Goal: Transaction & Acquisition: Obtain resource

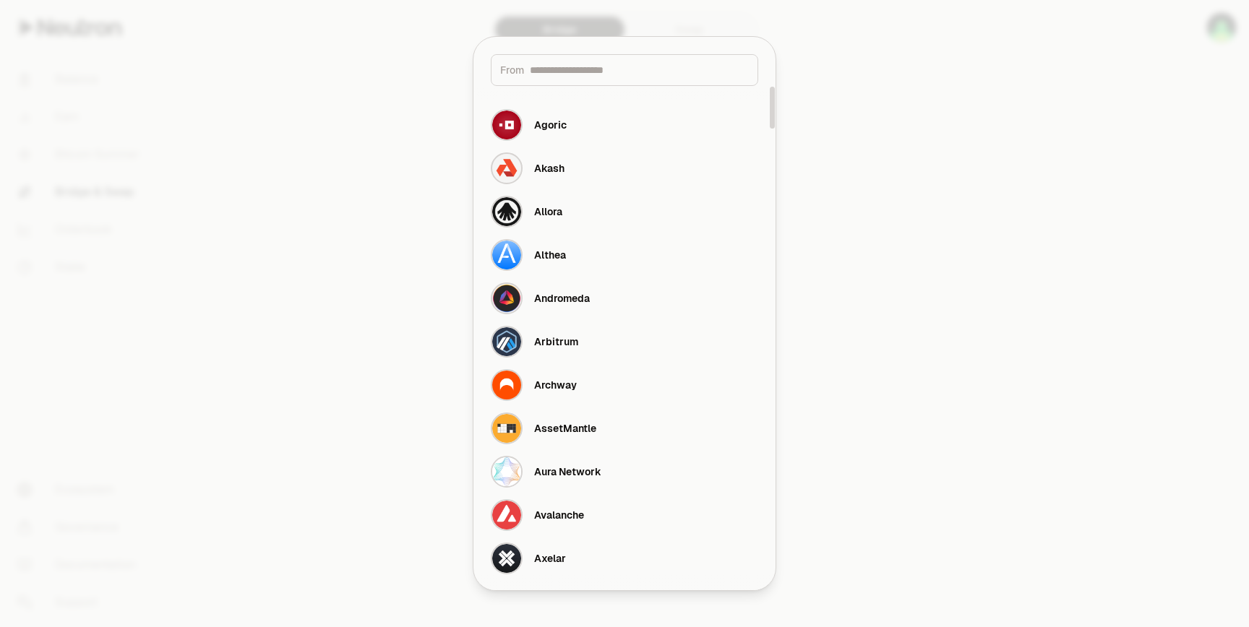
click at [376, 215] on div at bounding box center [624, 313] width 1249 height 627
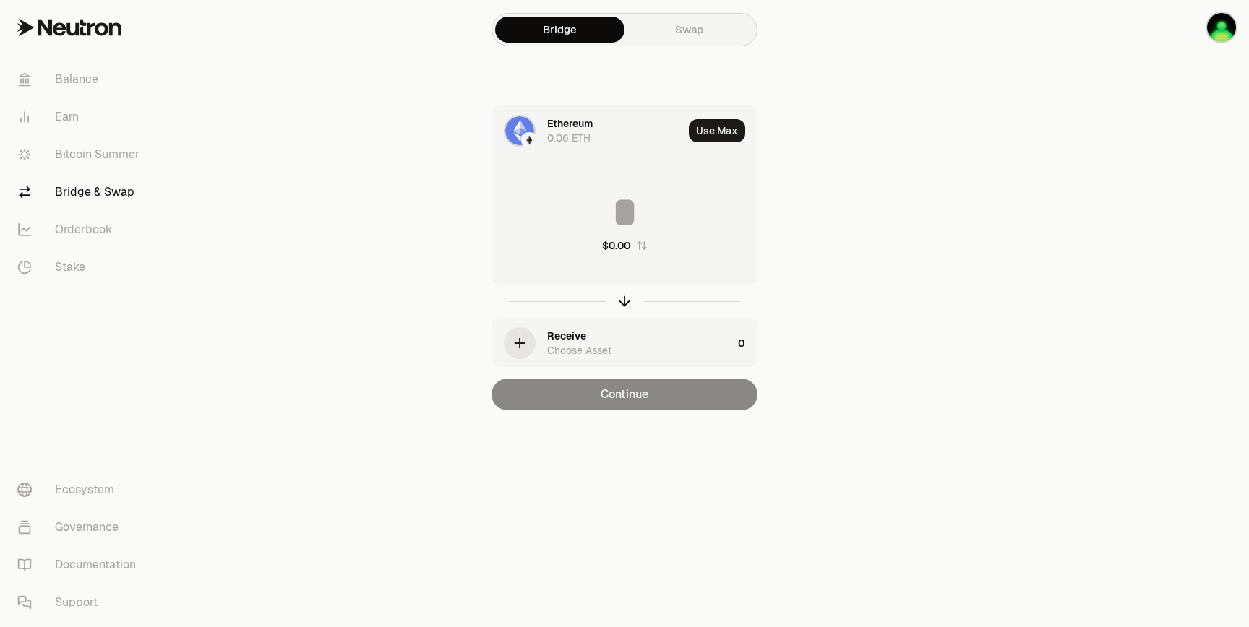
click at [642, 344] on div "Receive Choose Asset" at bounding box center [639, 343] width 185 height 29
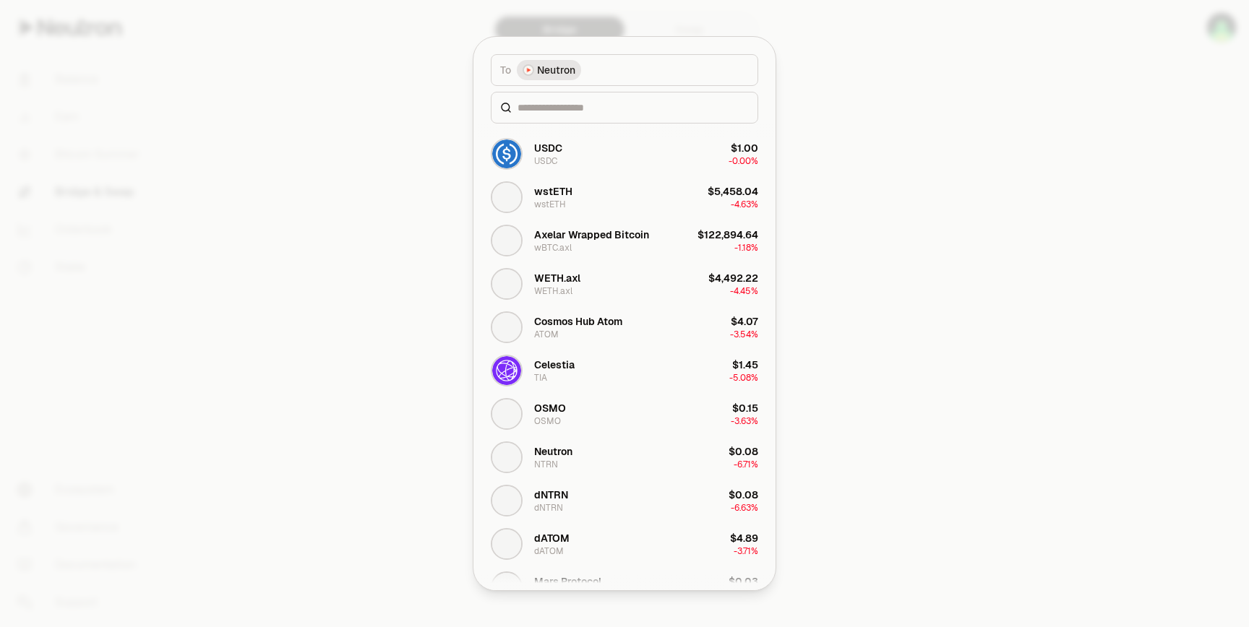
scroll to position [71, 0]
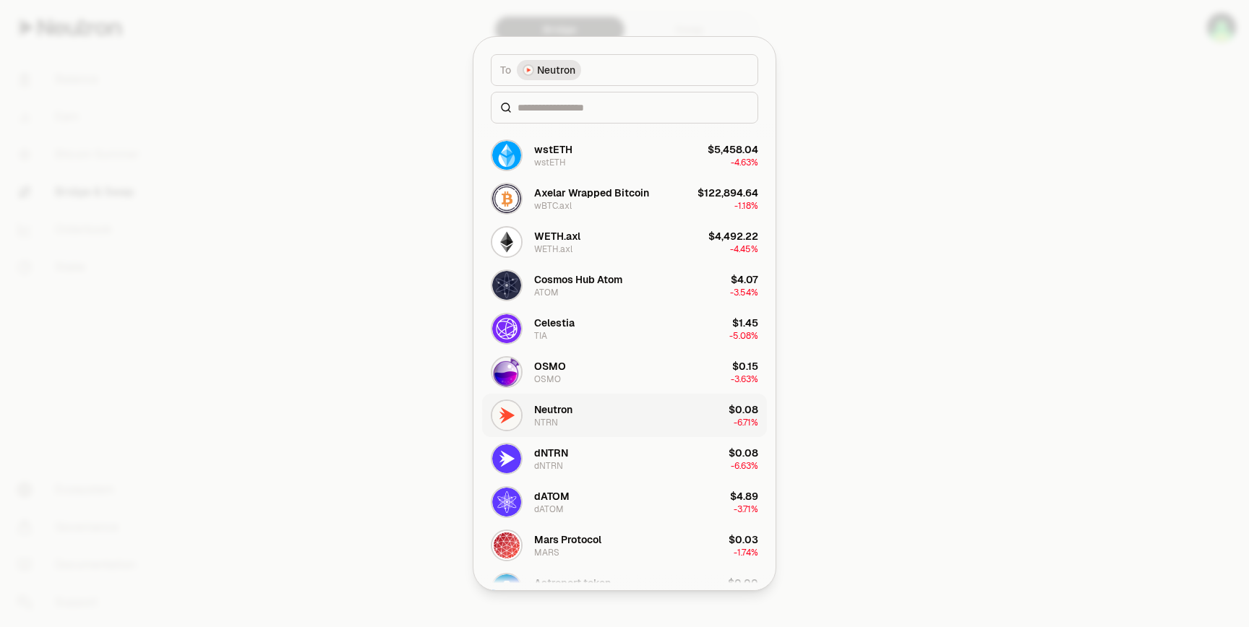
click at [587, 415] on button "Neutron NTRN $0.08 -6.71%" at bounding box center [624, 415] width 285 height 43
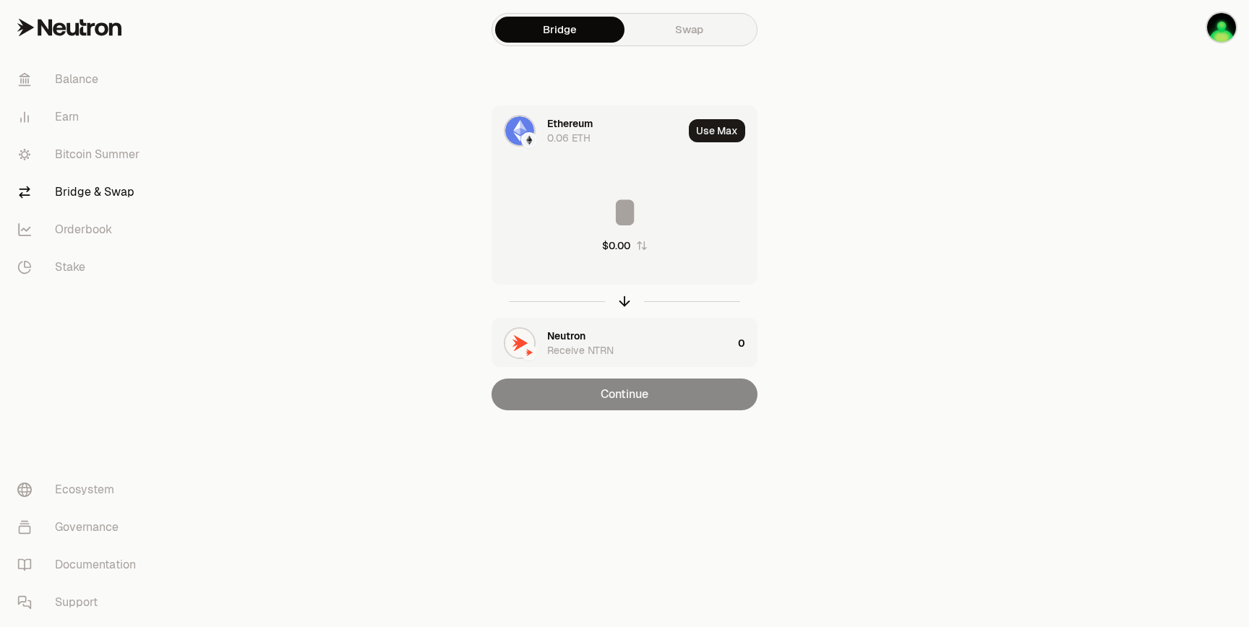
click at [568, 346] on div "Receive NTRN" at bounding box center [580, 350] width 66 height 14
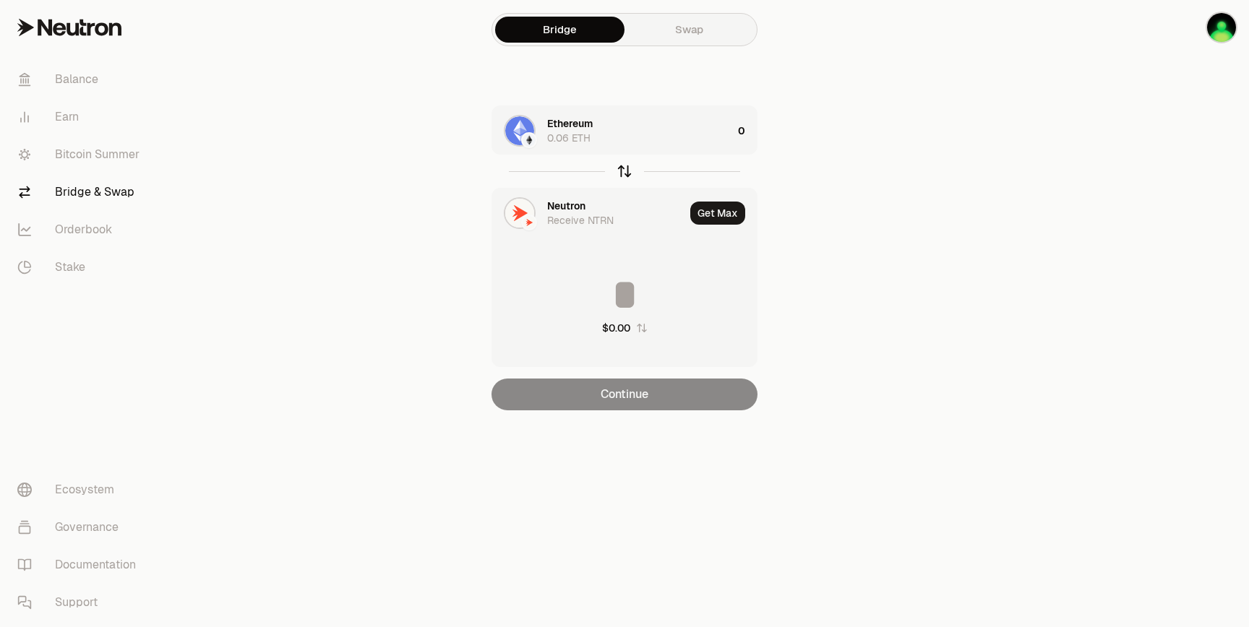
click at [620, 169] on icon "button" at bounding box center [624, 171] width 16 height 16
click at [601, 220] on div "Receive ETH" at bounding box center [576, 220] width 59 height 14
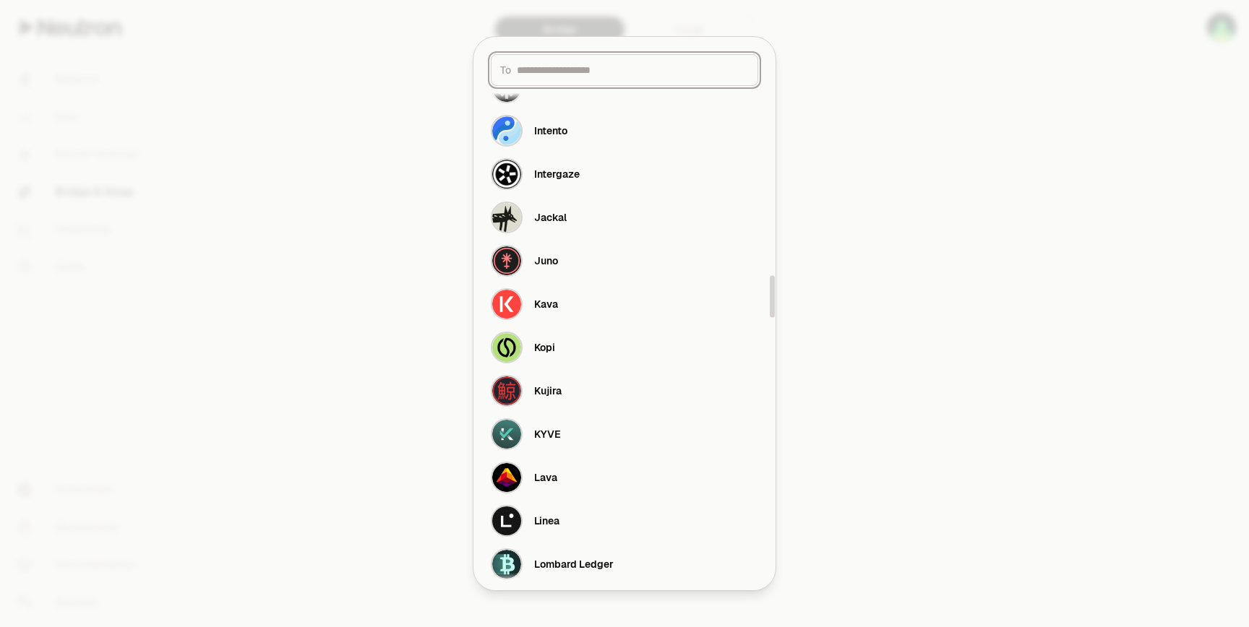
scroll to position [2661, 0]
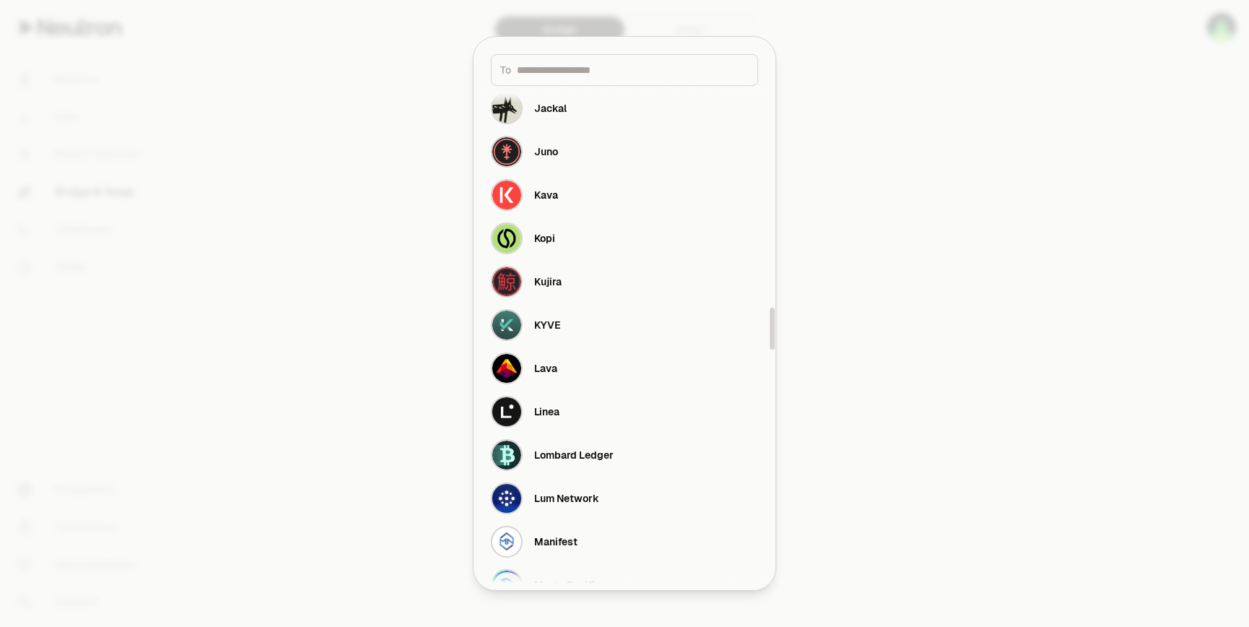
click at [428, 205] on div at bounding box center [624, 313] width 1249 height 627
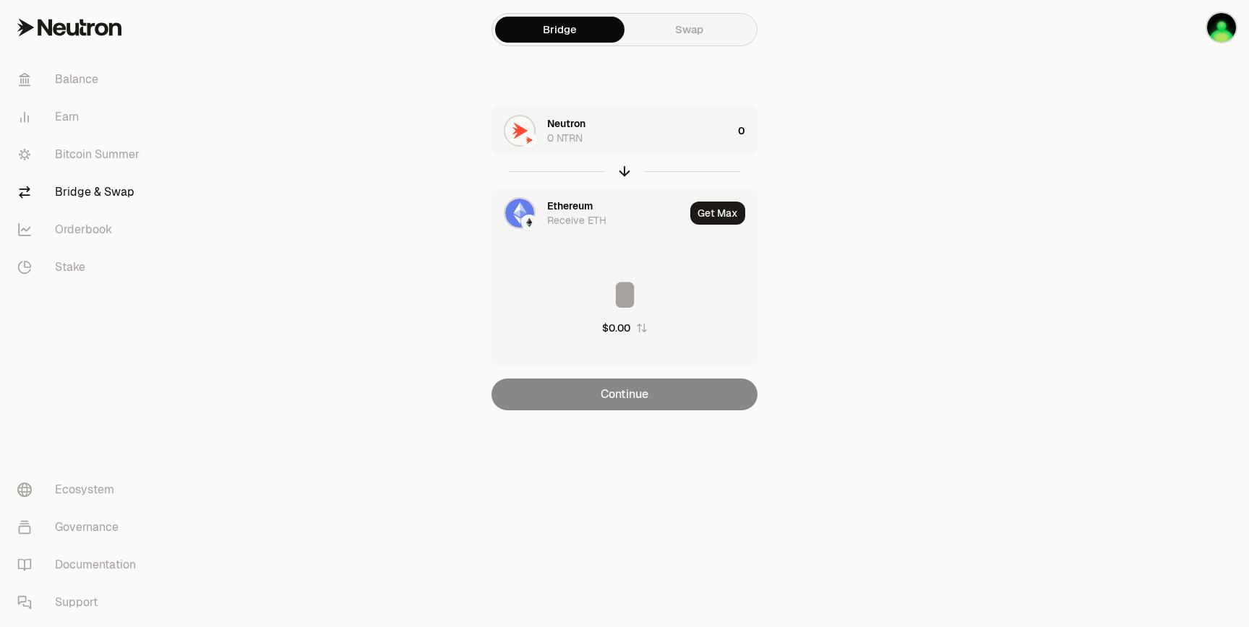
click at [587, 217] on div "Receive ETH" at bounding box center [576, 220] width 59 height 14
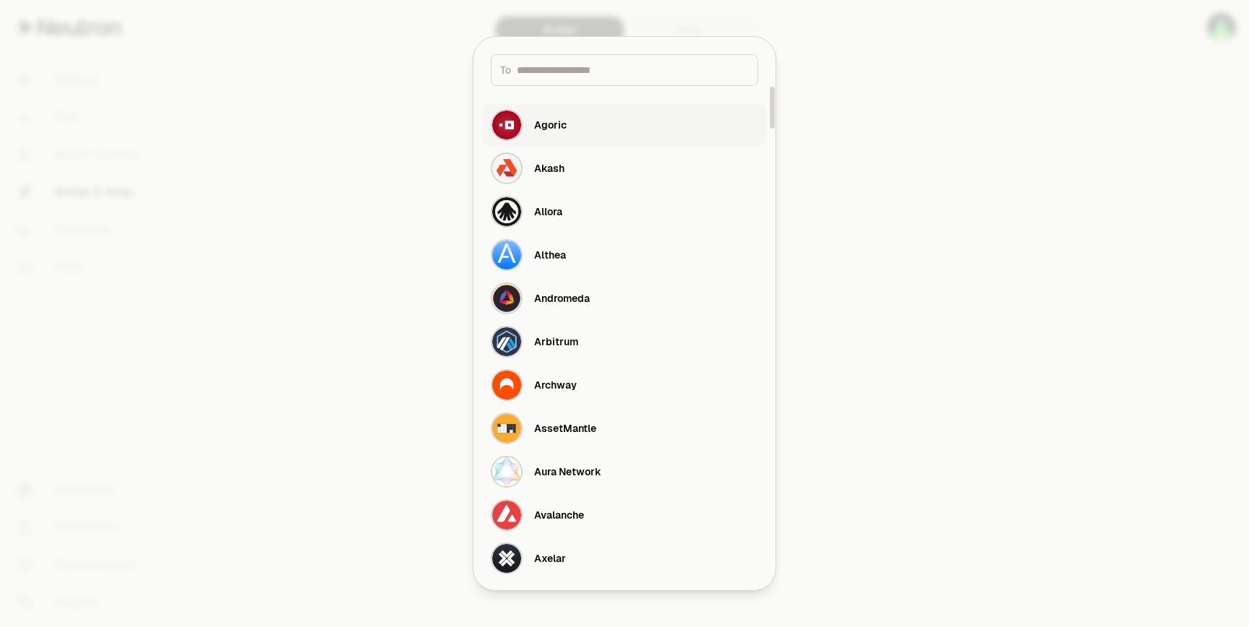
click at [572, 134] on button "Agoric" at bounding box center [624, 124] width 285 height 43
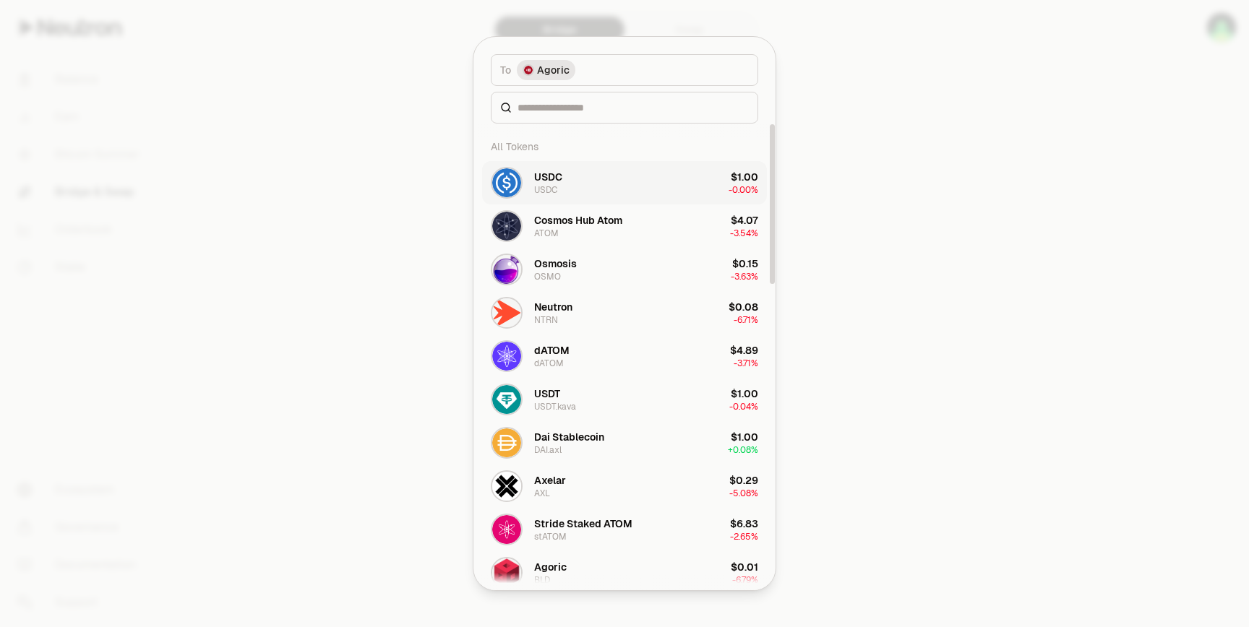
click at [586, 182] on button "USDC USDC $1.00 -0.00%" at bounding box center [624, 182] width 285 height 43
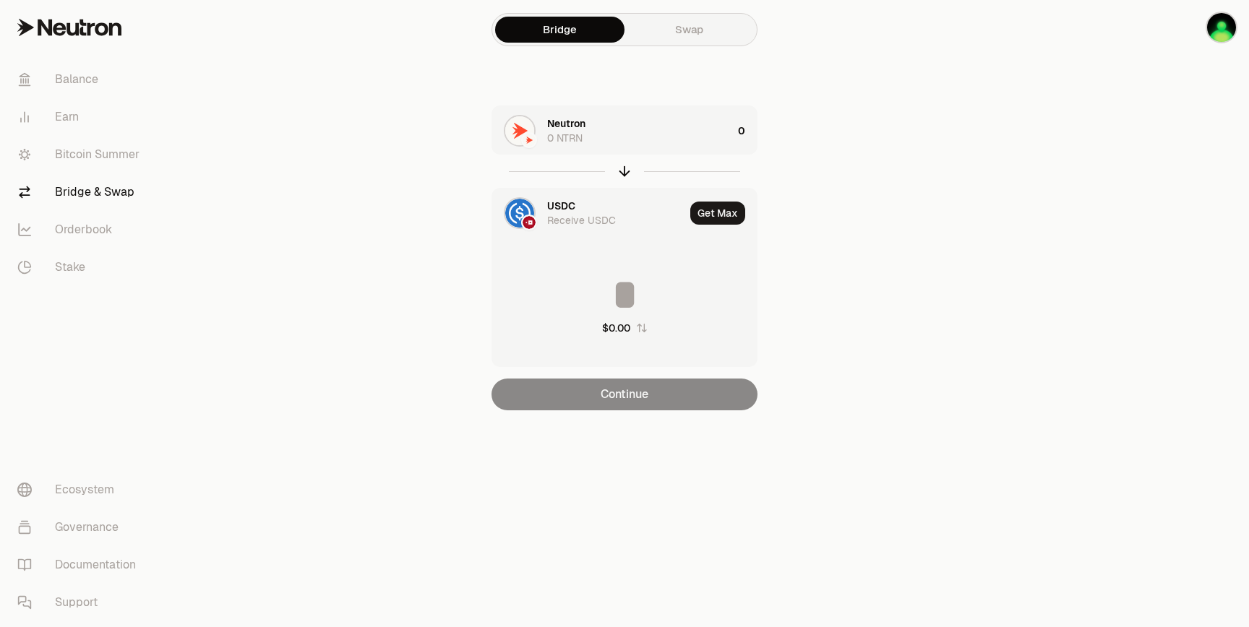
click at [585, 211] on div "USDC Receive USDC" at bounding box center [615, 213] width 137 height 29
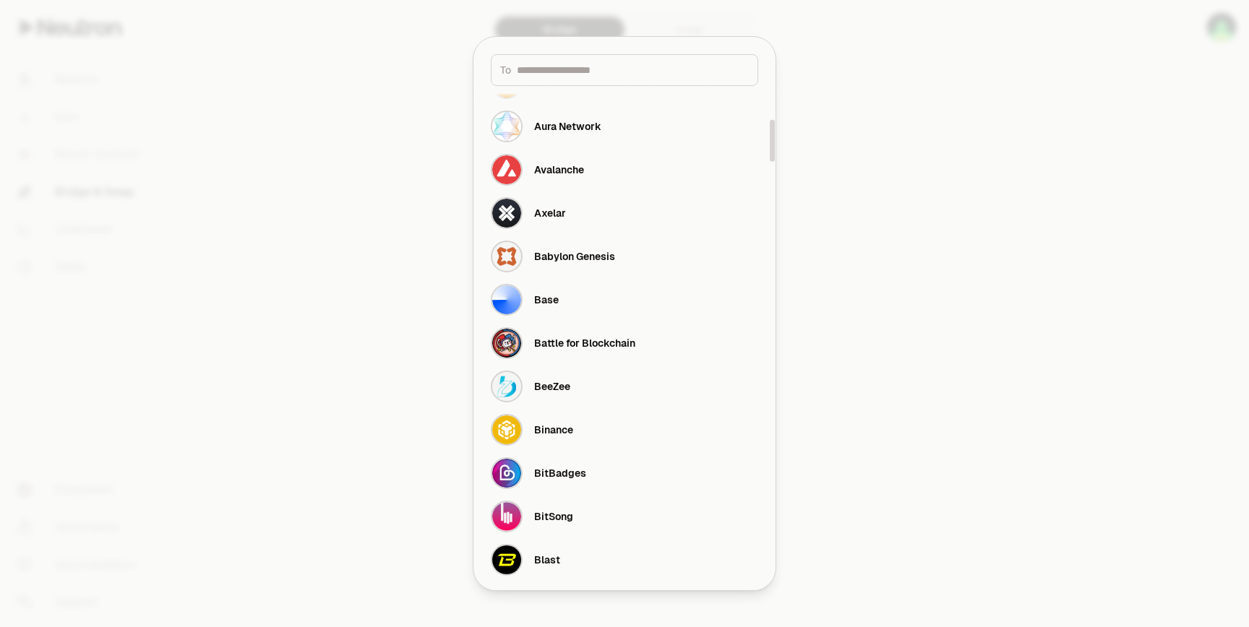
scroll to position [397, 0]
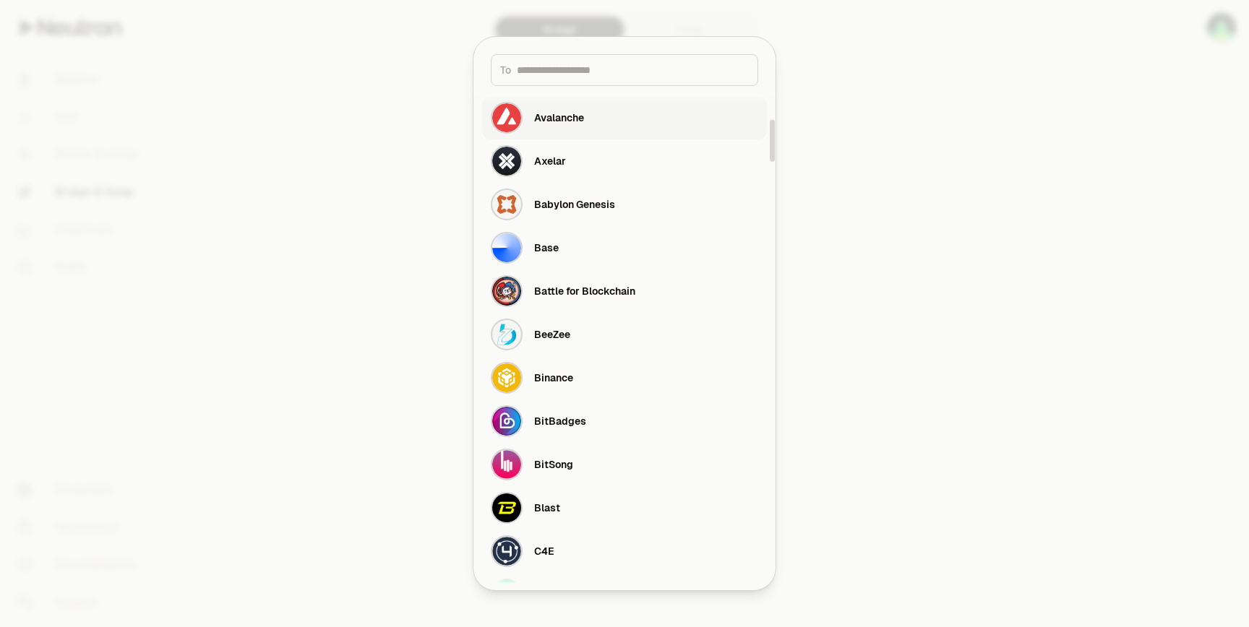
click at [576, 127] on div "Avalanche" at bounding box center [537, 118] width 93 height 32
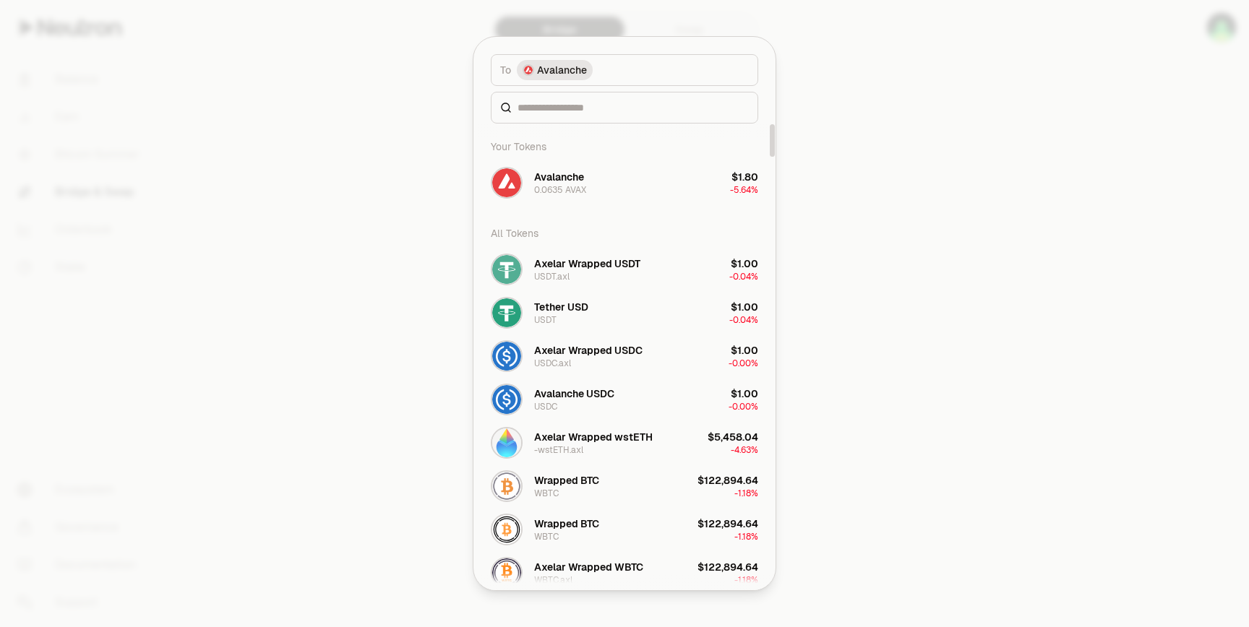
click at [469, 206] on div at bounding box center [624, 313] width 1249 height 627
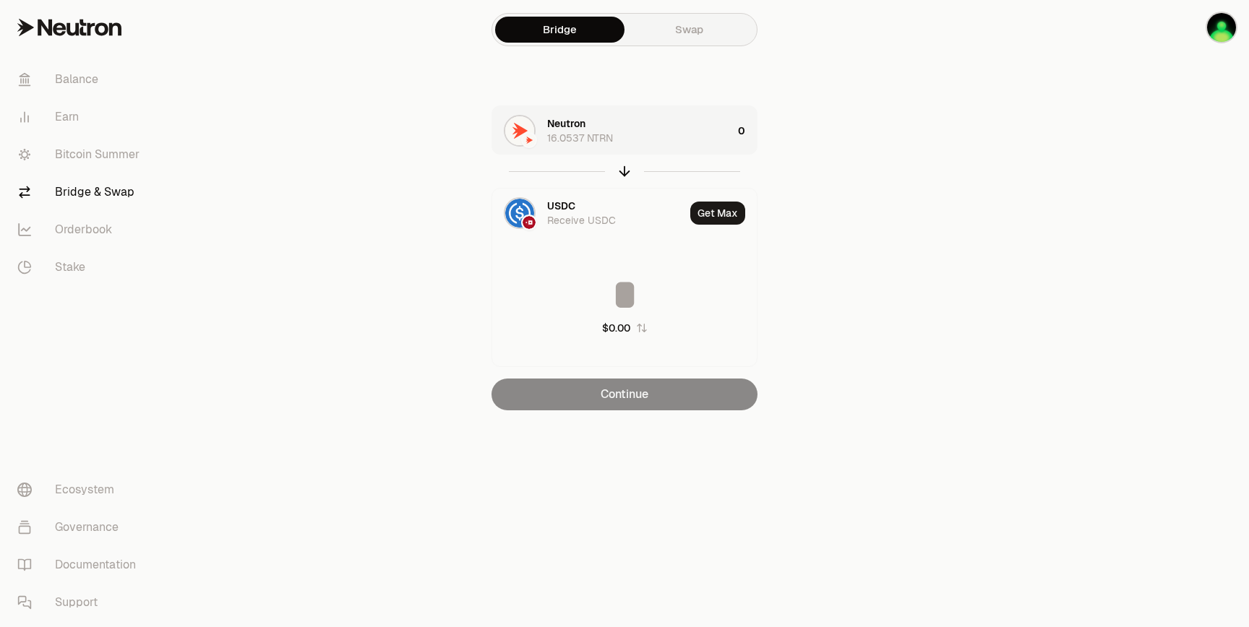
click at [663, 35] on link "Swap" at bounding box center [688, 30] width 129 height 26
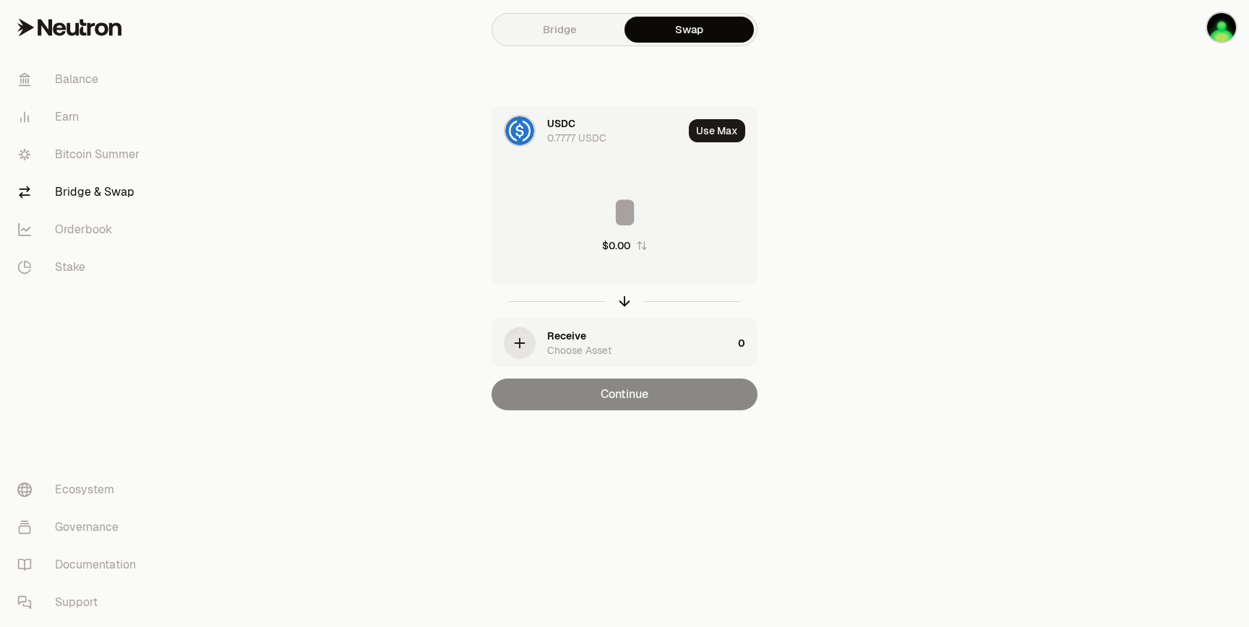
click at [594, 146] on div "USDC 0.7777 USDC" at bounding box center [587, 130] width 191 height 49
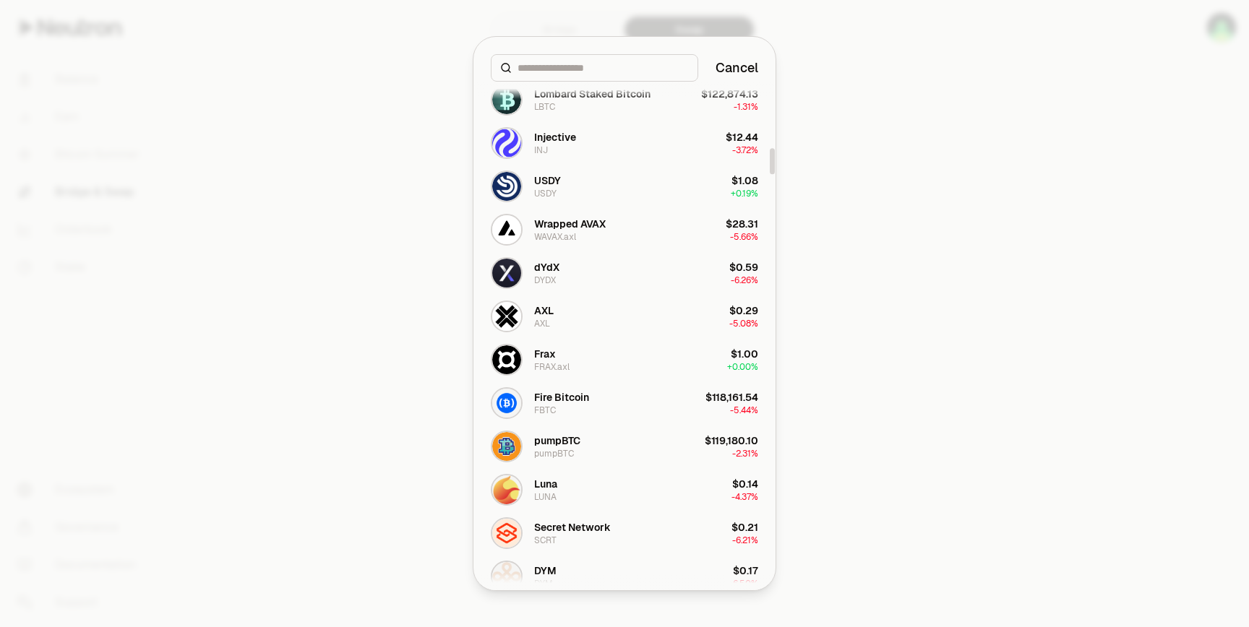
scroll to position [1369, 0]
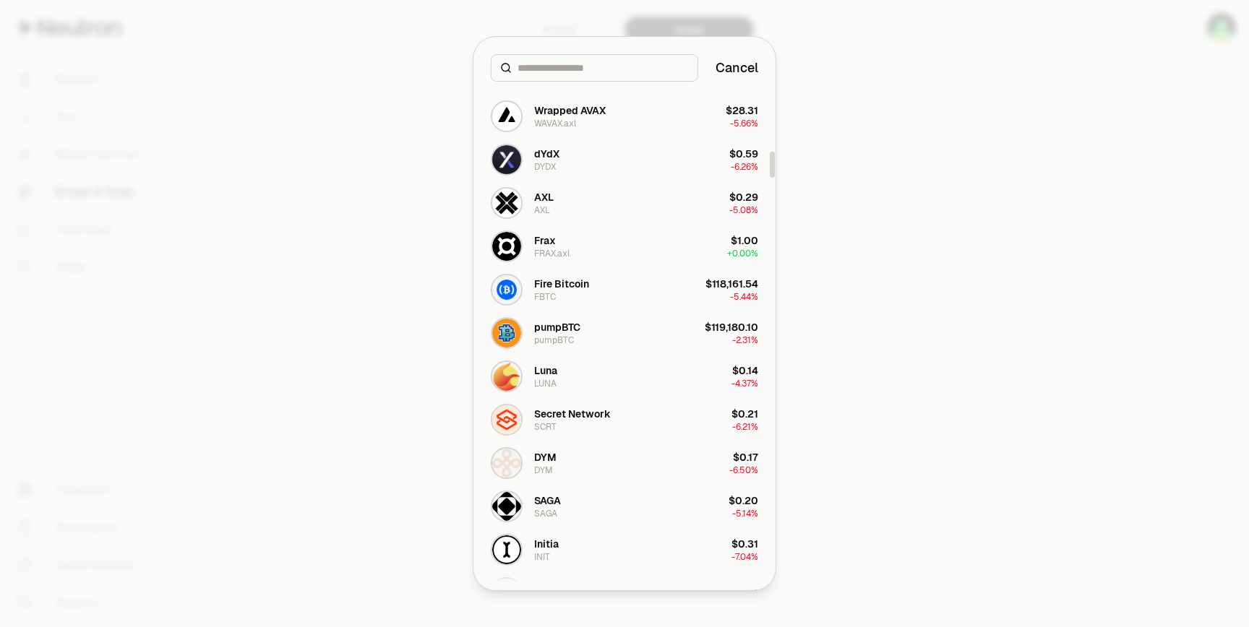
click at [575, 294] on div "Fire Bitcoin FBTC" at bounding box center [561, 290] width 55 height 26
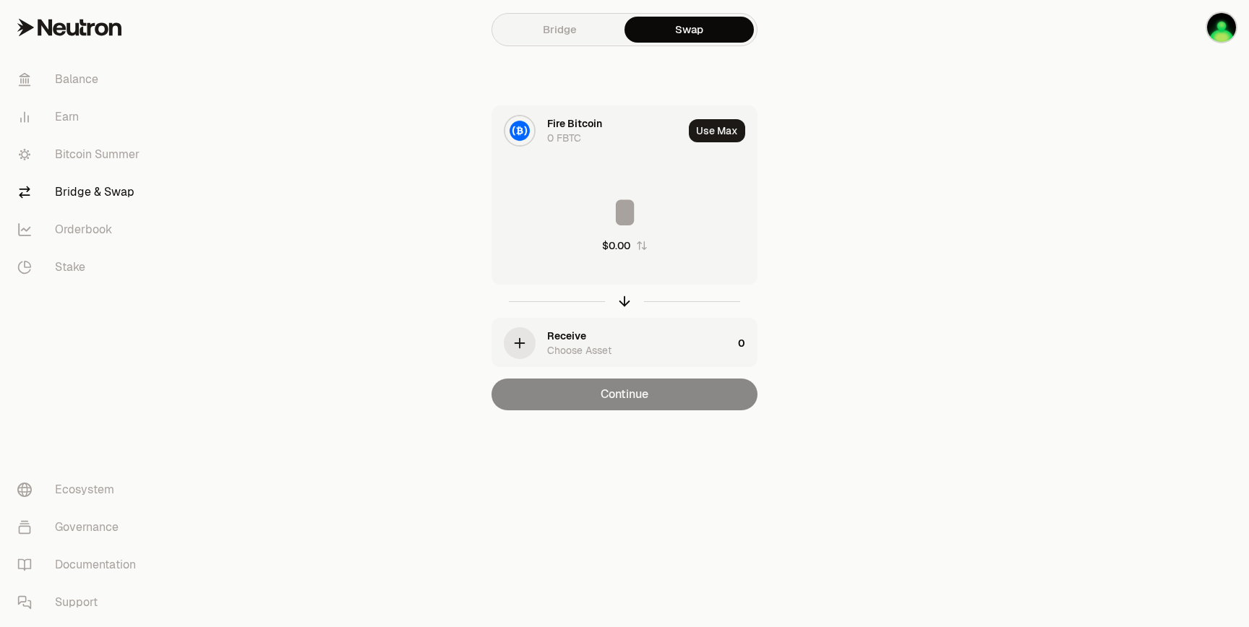
click at [592, 37] on link "Bridge" at bounding box center [559, 30] width 129 height 26
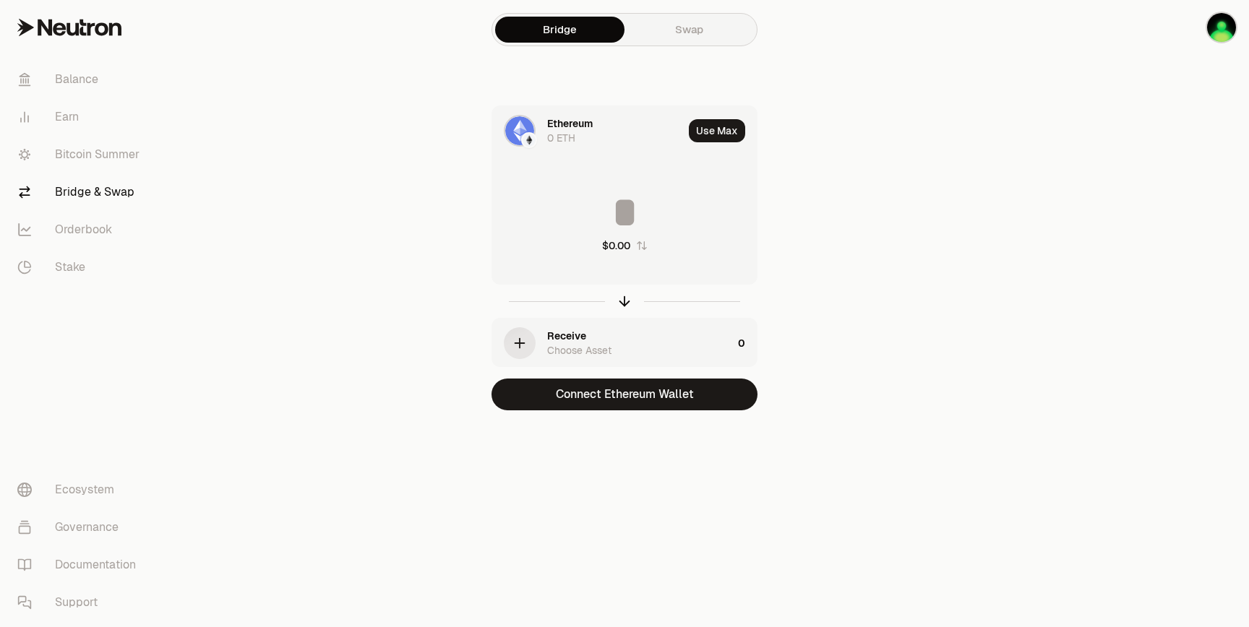
click at [576, 133] on div "Ethereum 0 ETH" at bounding box center [615, 130] width 136 height 29
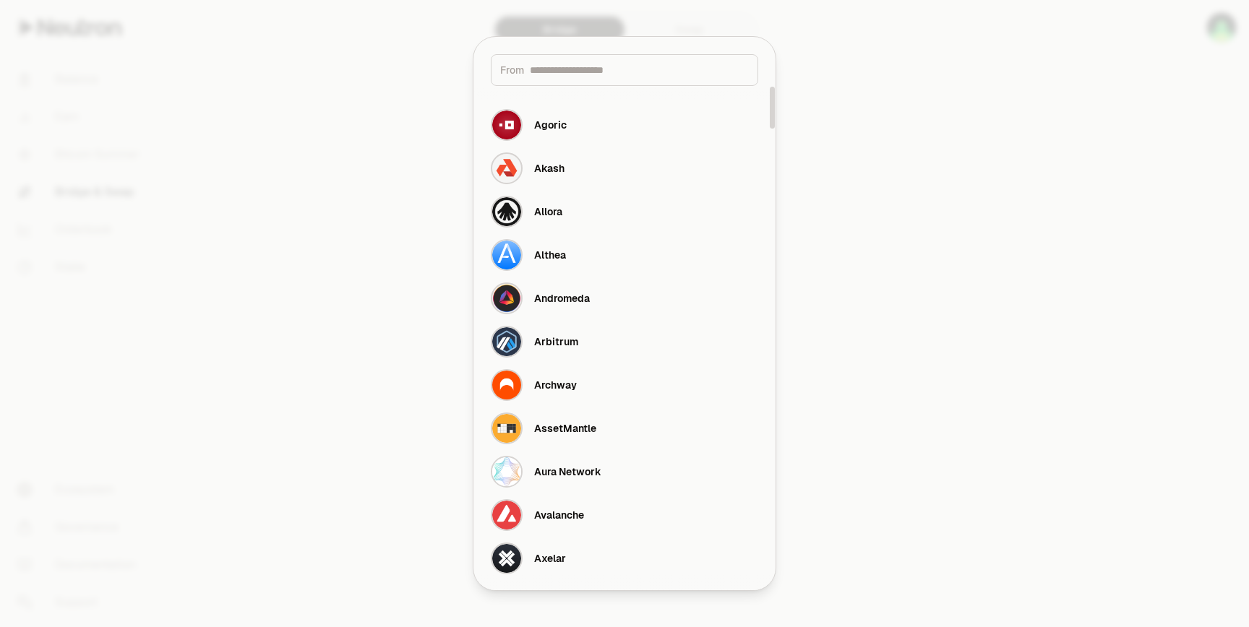
click at [383, 237] on div at bounding box center [624, 313] width 1249 height 627
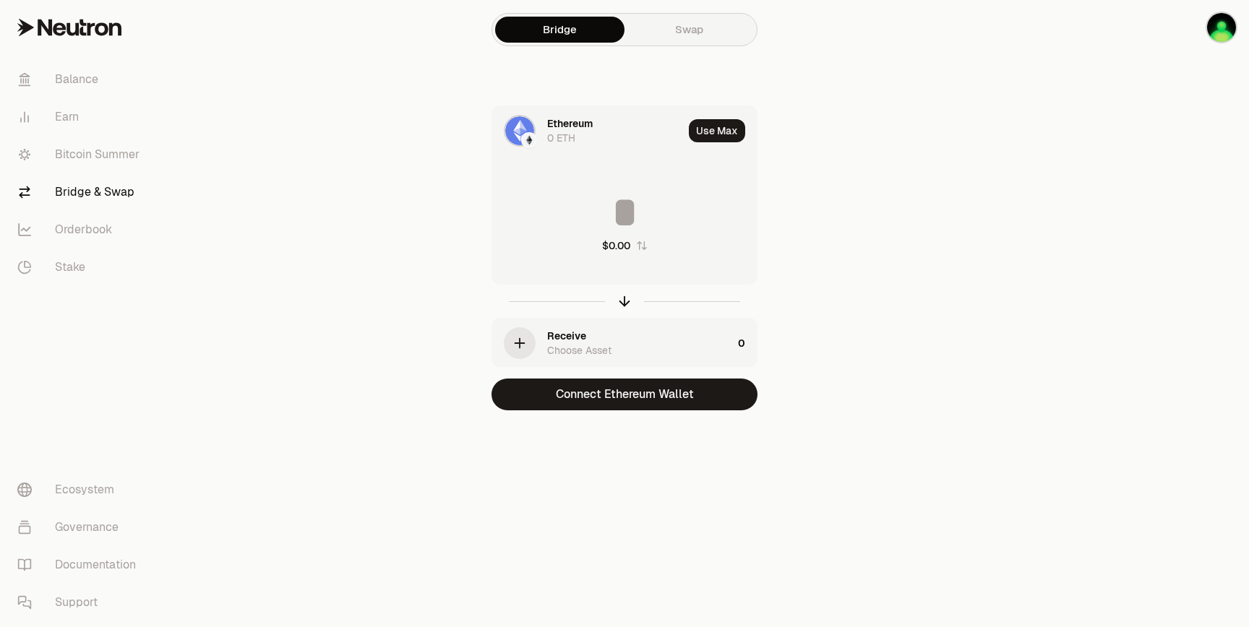
click at [649, 24] on link "Swap" at bounding box center [688, 30] width 129 height 26
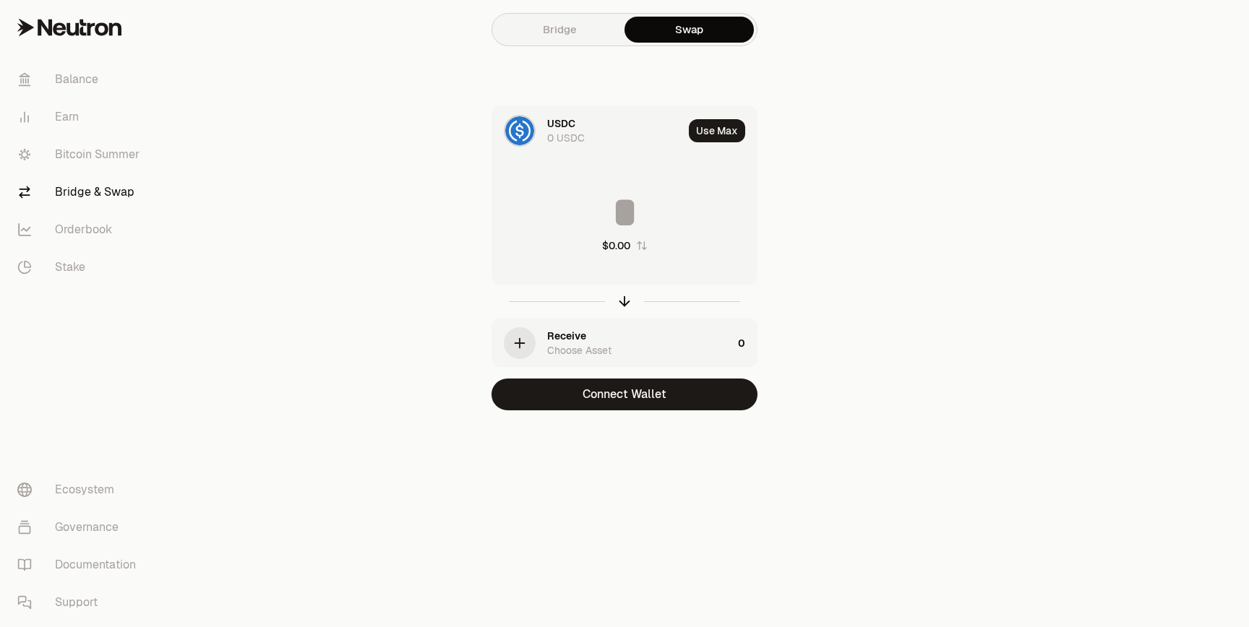
click at [596, 124] on div "USDC 0 USDC" at bounding box center [615, 130] width 136 height 29
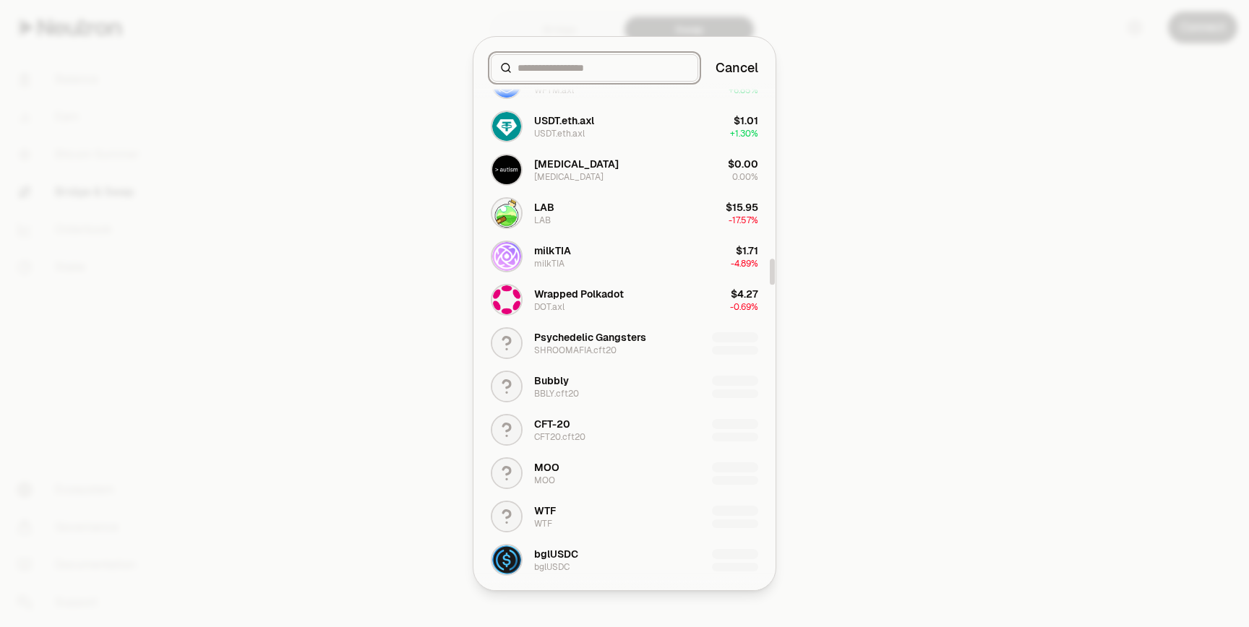
scroll to position [3472, 0]
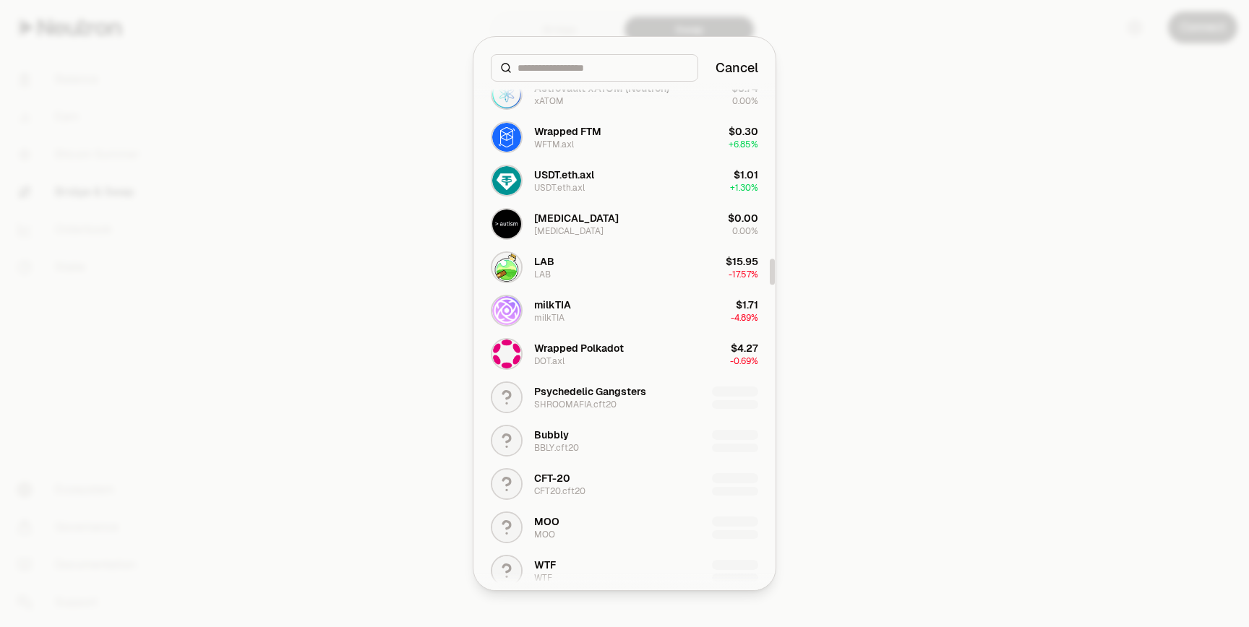
click at [382, 204] on div at bounding box center [624, 313] width 1249 height 627
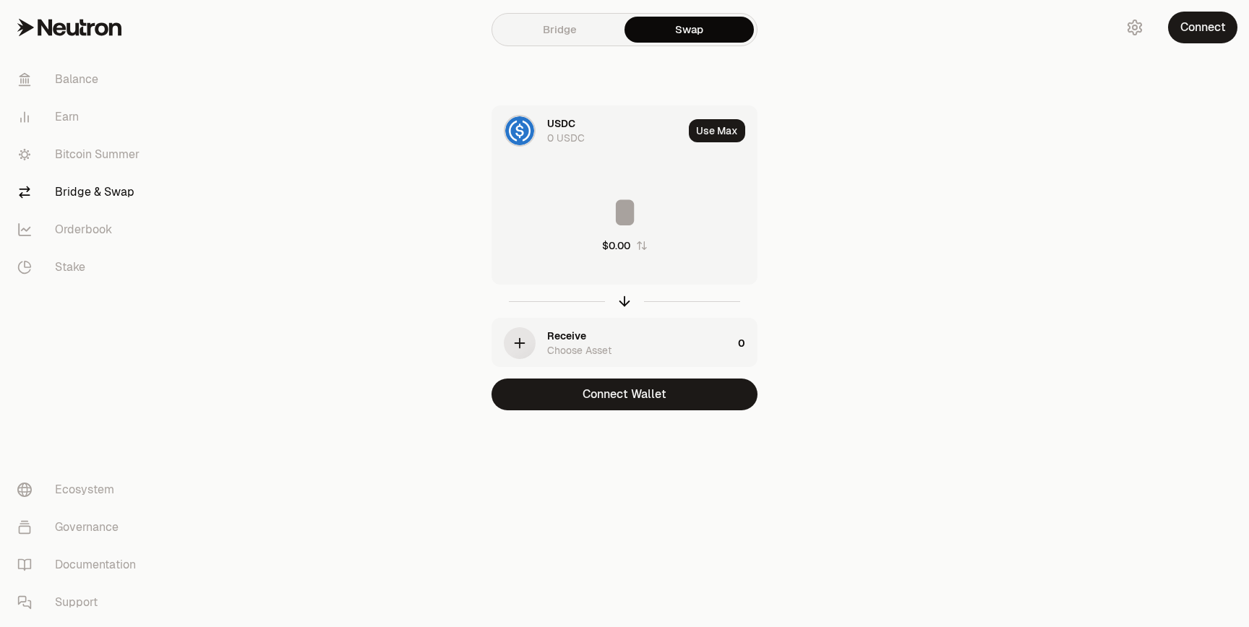
click at [588, 31] on link "Bridge" at bounding box center [559, 30] width 129 height 26
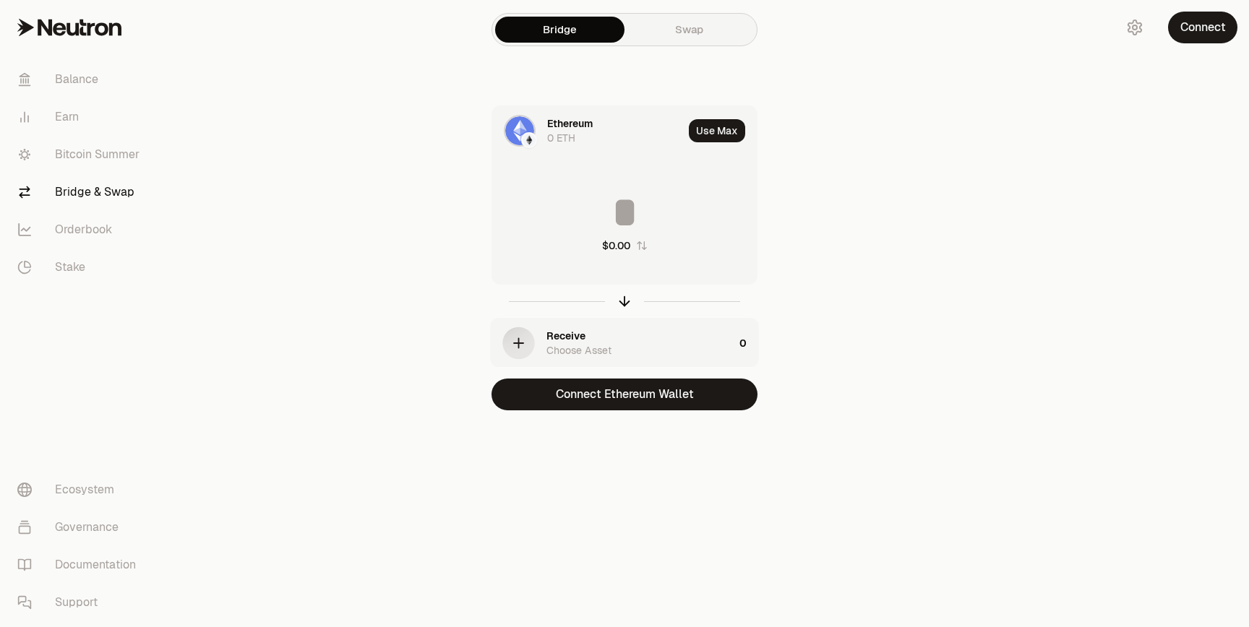
click at [638, 245] on icon "button" at bounding box center [642, 246] width 12 height 12
click at [70, 79] on link "Balance" at bounding box center [81, 80] width 150 height 38
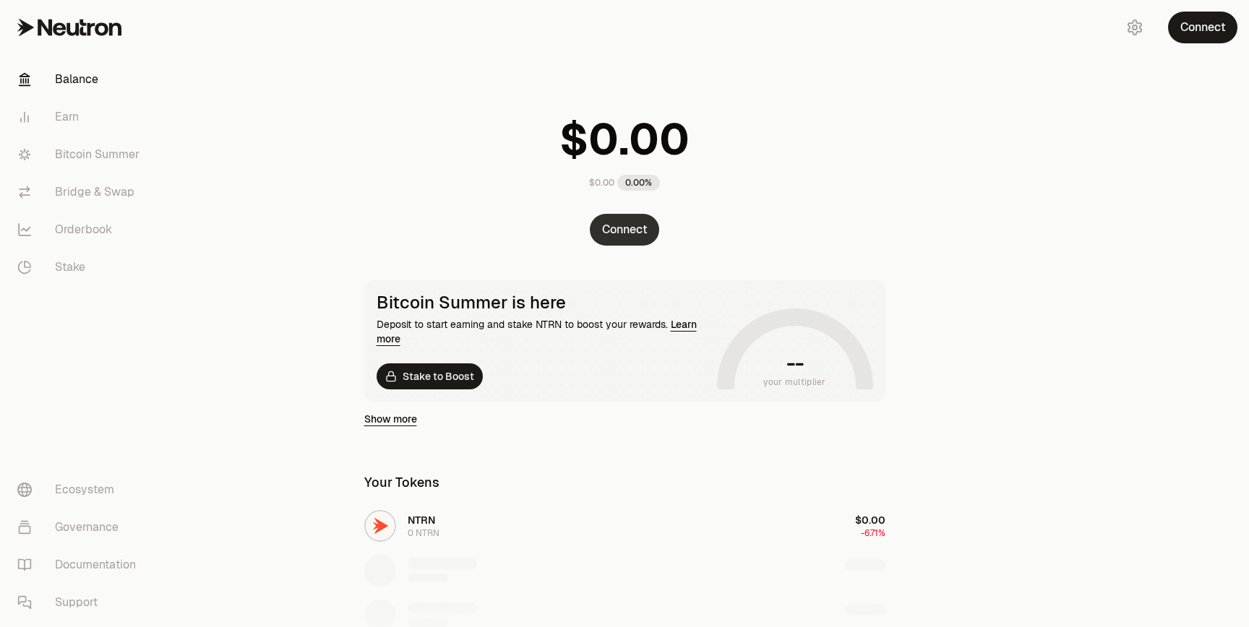
click at [645, 217] on button "Connect" at bounding box center [624, 230] width 69 height 32
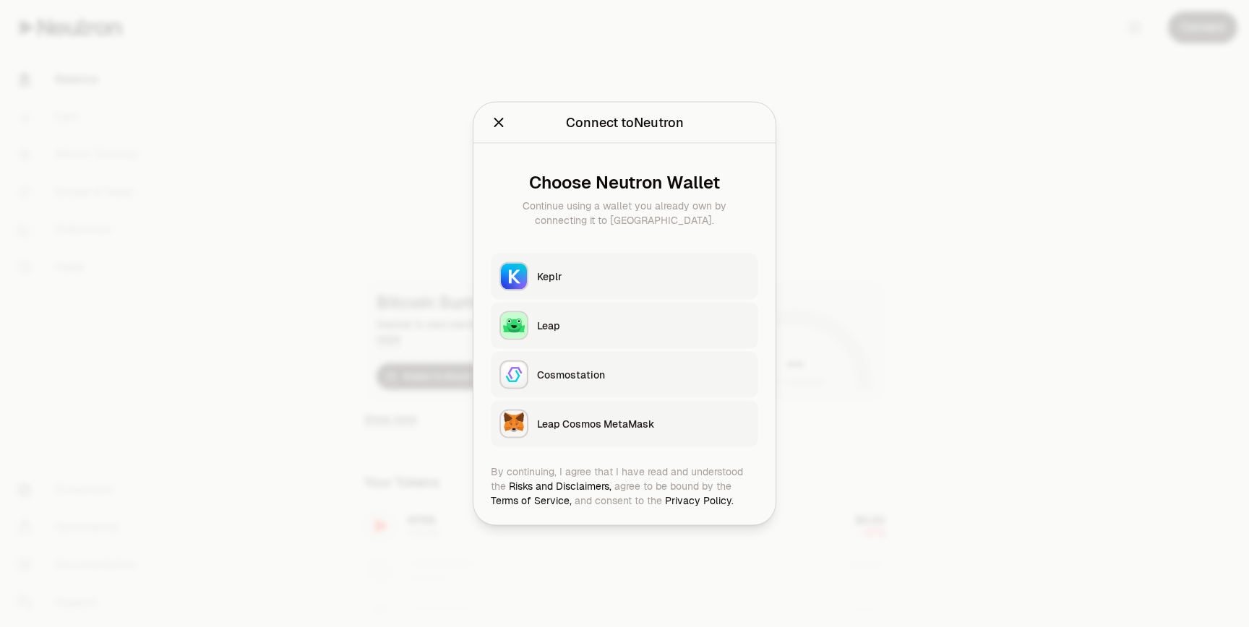
click at [608, 288] on button "Keplr" at bounding box center [624, 277] width 267 height 46
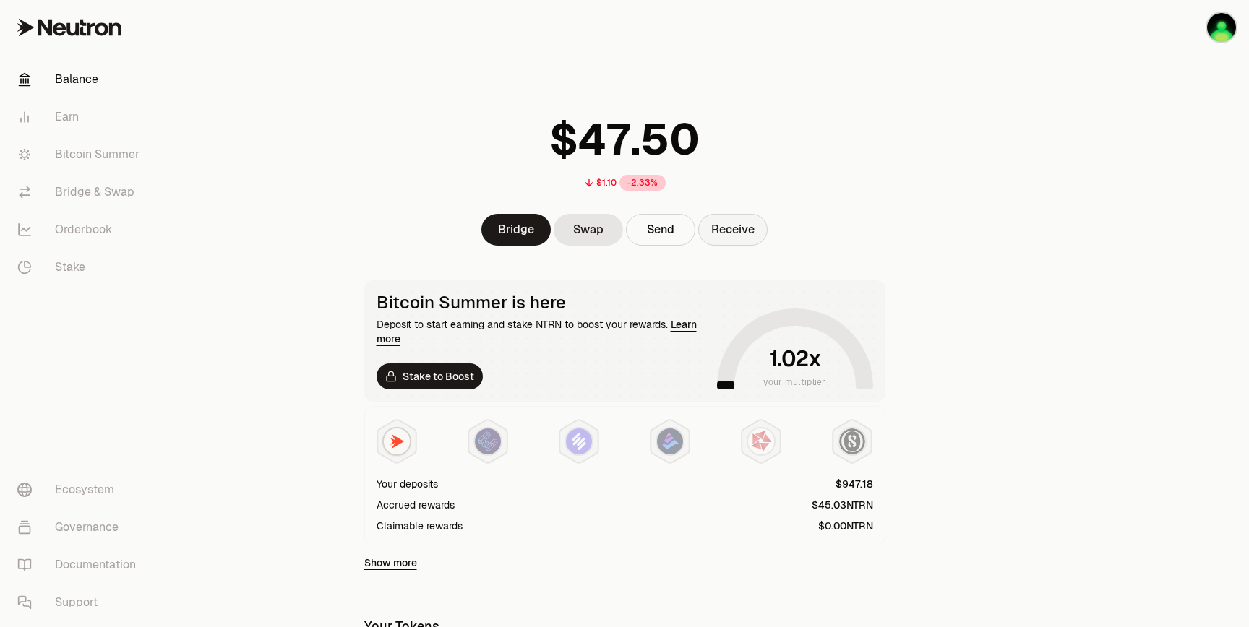
click at [723, 236] on button "Receive" at bounding box center [732, 230] width 69 height 32
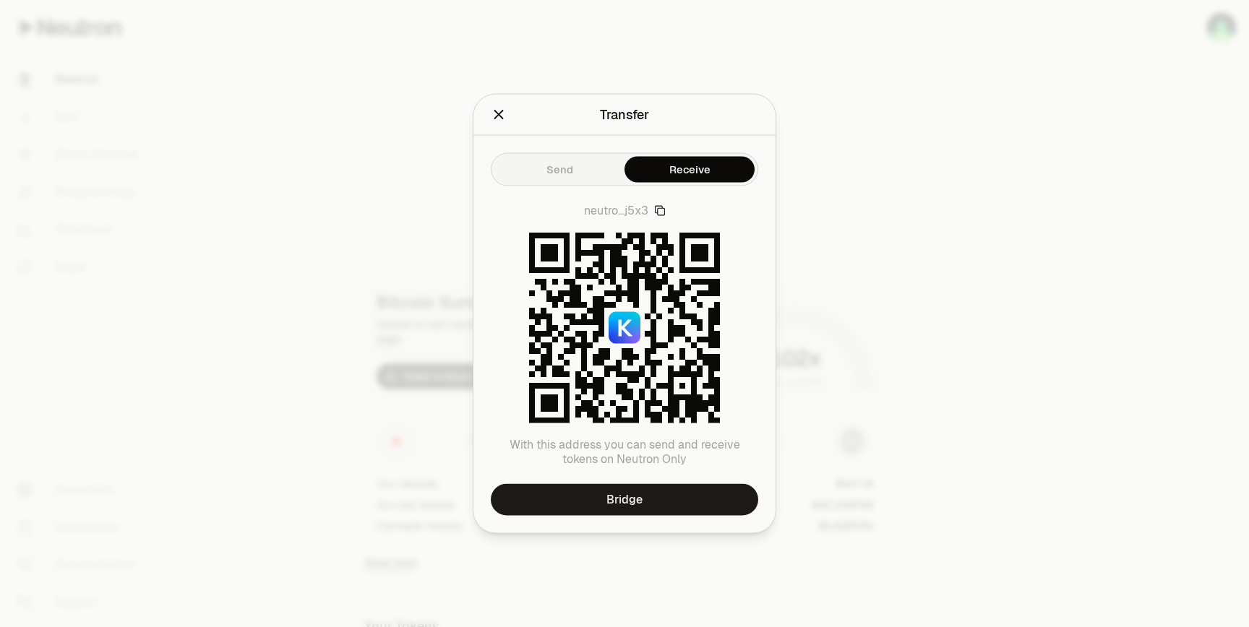
click at [545, 178] on button "Send" at bounding box center [559, 170] width 130 height 26
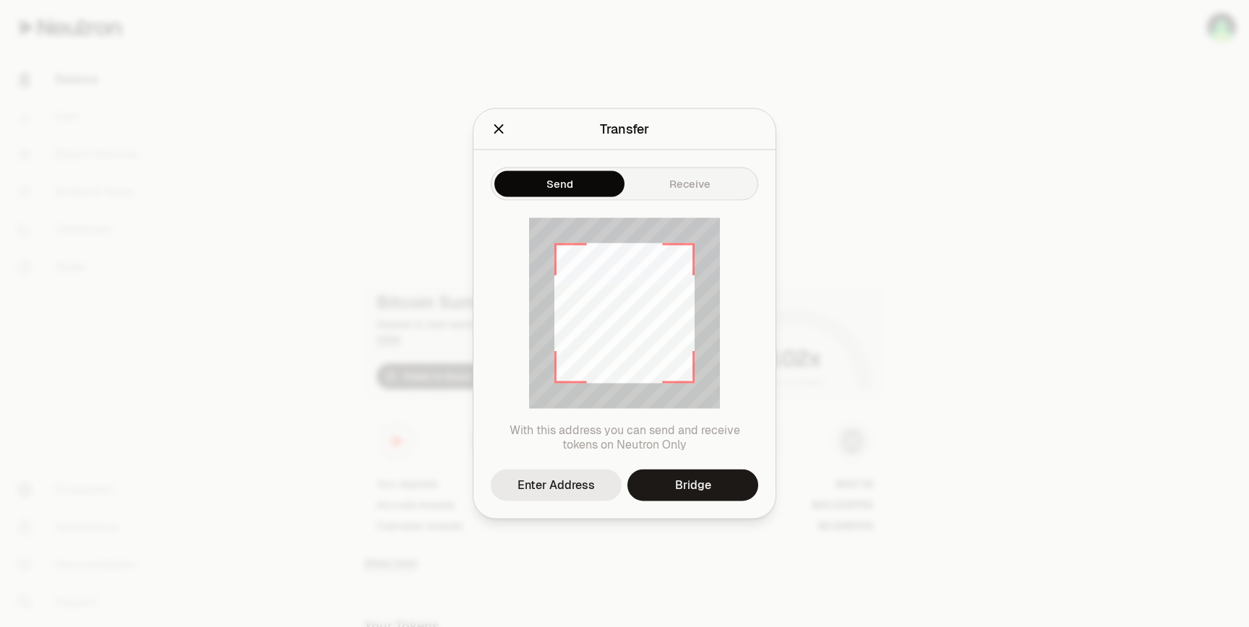
click at [592, 491] on div "Enter Address" at bounding box center [555, 485] width 77 height 17
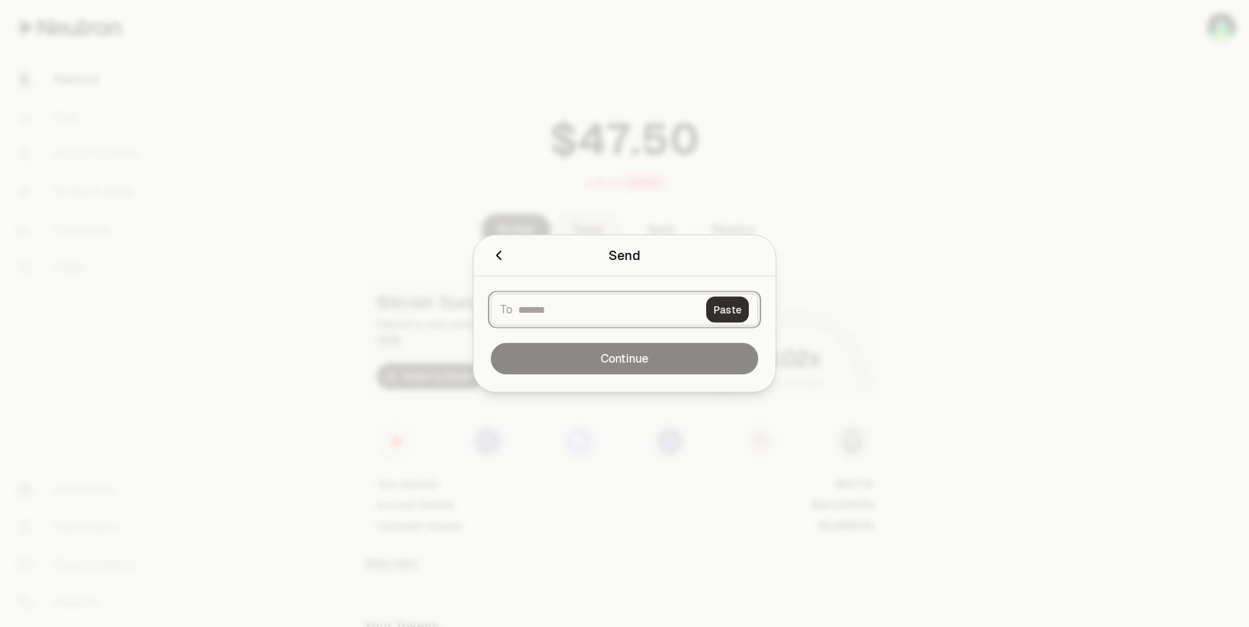
click at [716, 316] on button "Paste" at bounding box center [727, 310] width 43 height 26
type input "**********"
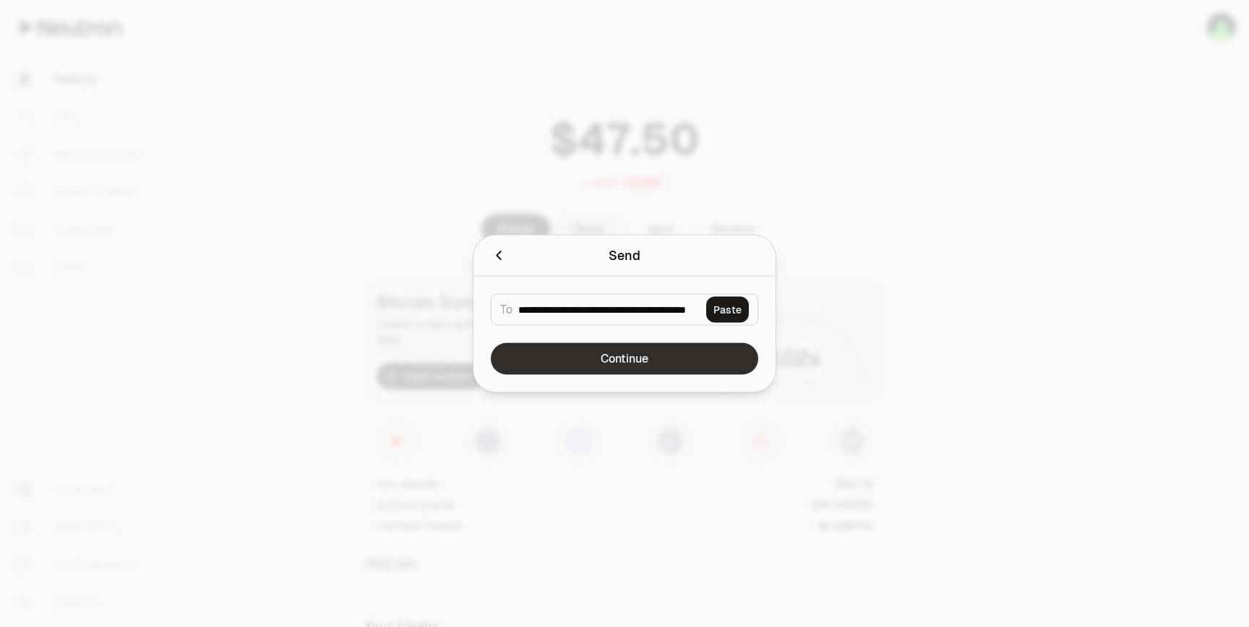
click at [668, 361] on button "Continue" at bounding box center [624, 359] width 267 height 32
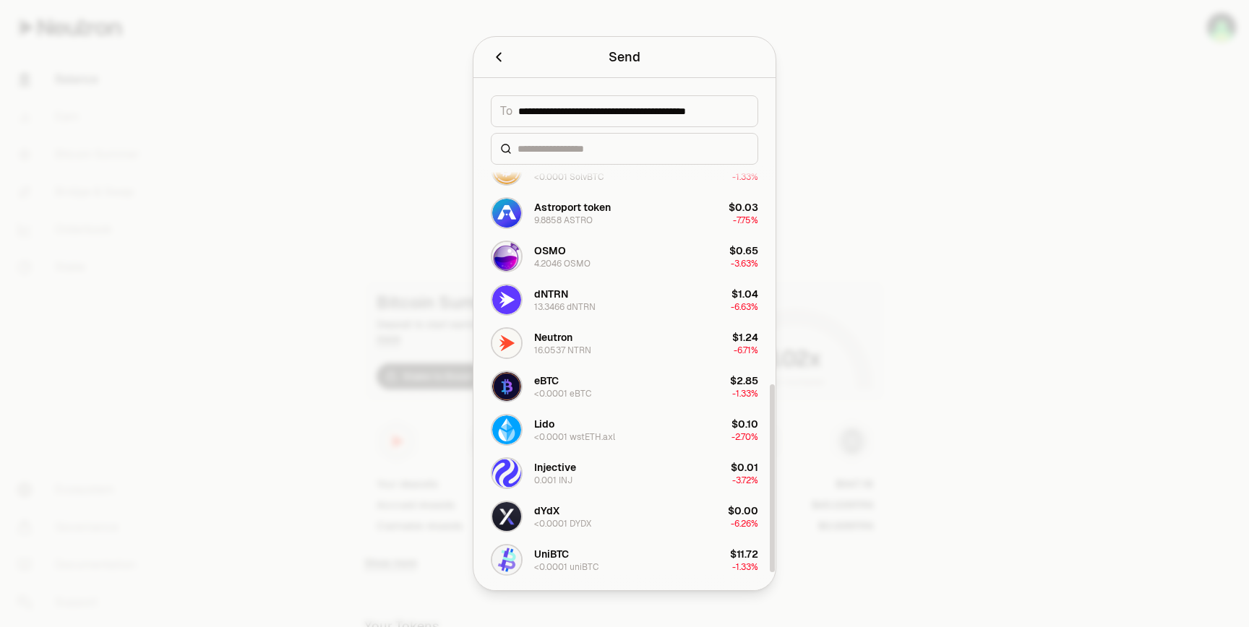
scroll to position [496, 0]
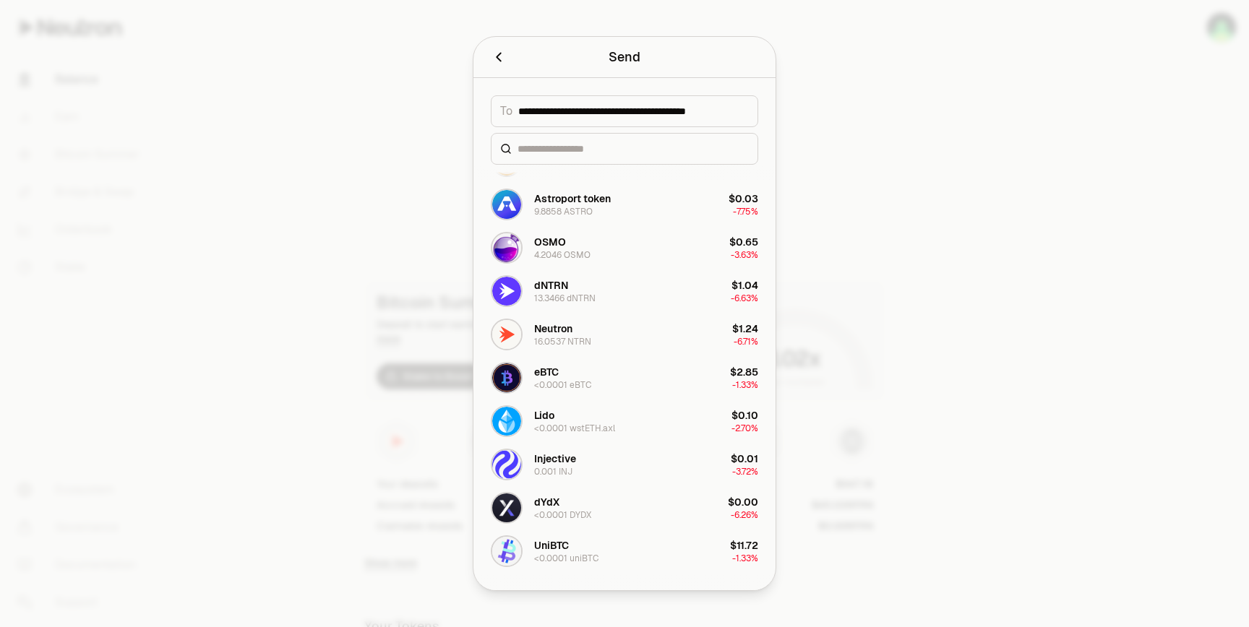
click at [203, 210] on div at bounding box center [624, 313] width 1249 height 627
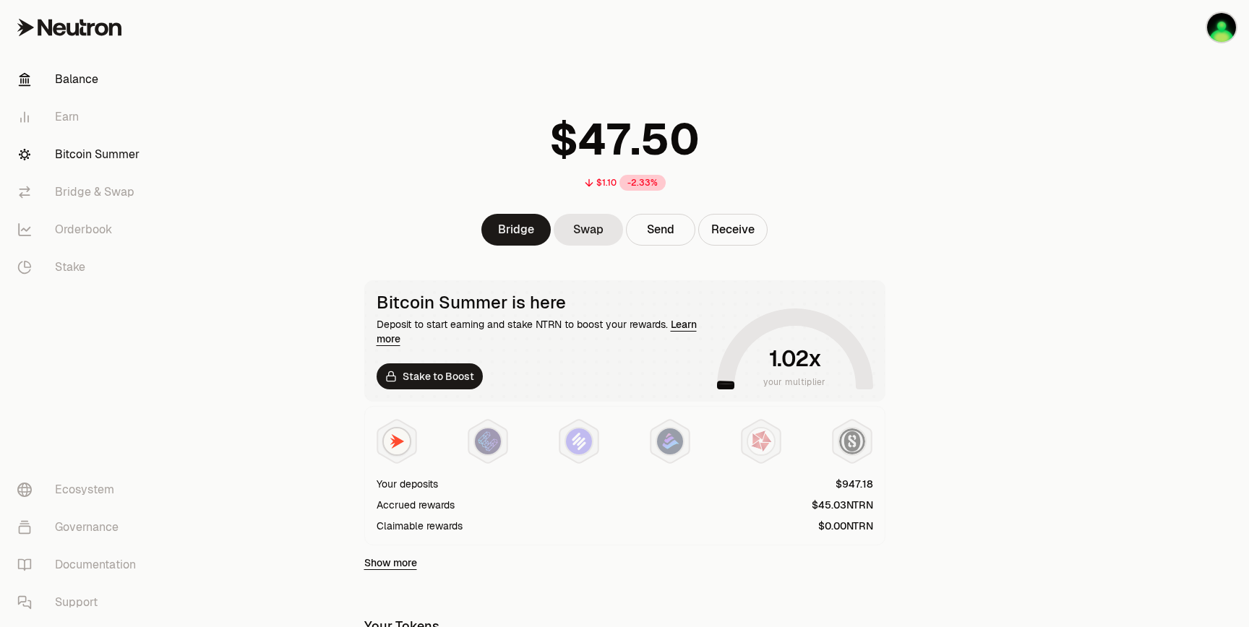
click at [72, 157] on link "Bitcoin Summer" at bounding box center [81, 155] width 150 height 38
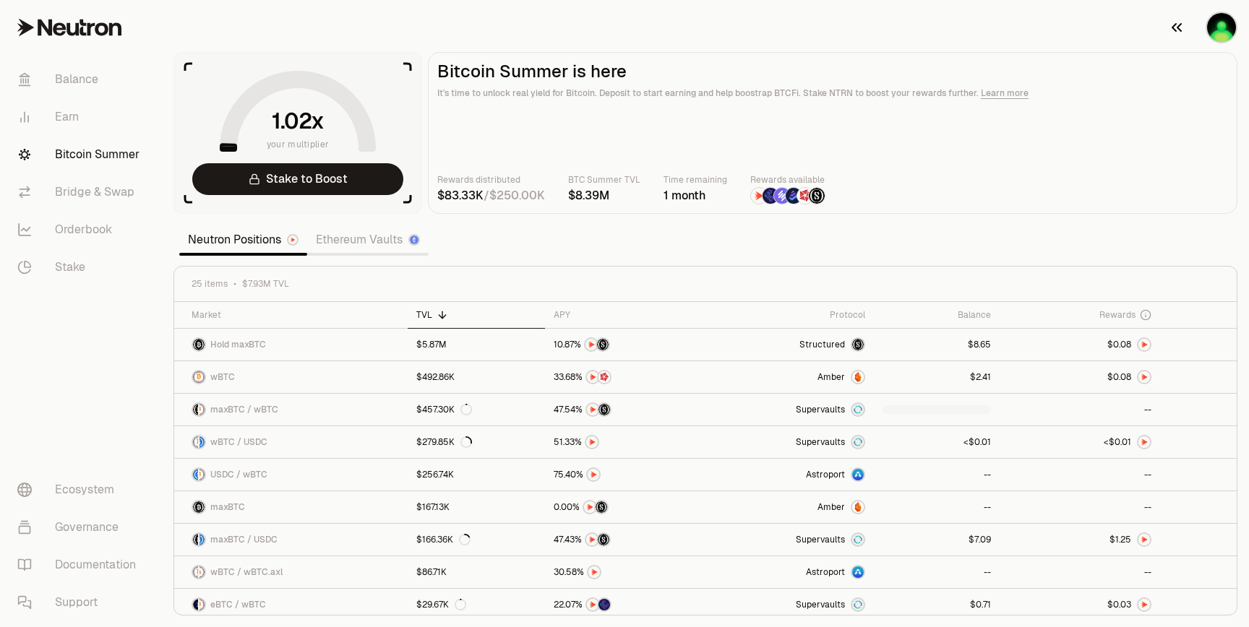
click at [1212, 29] on img "button" at bounding box center [1221, 27] width 29 height 29
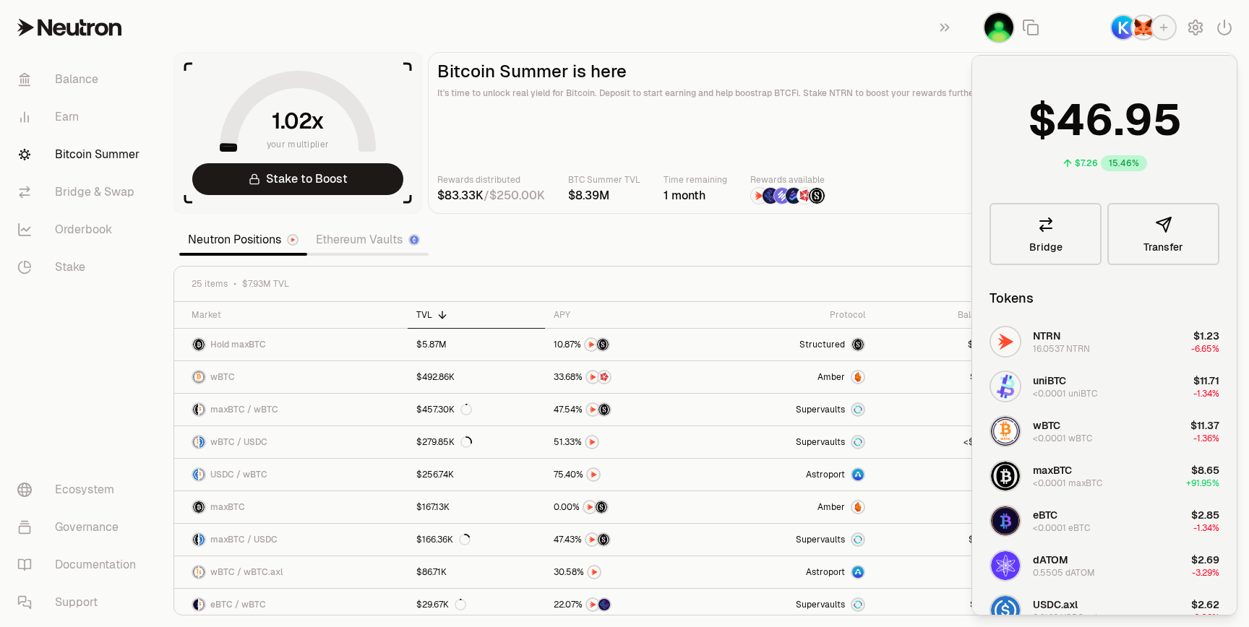
click at [1149, 33] on img "button" at bounding box center [1143, 27] width 23 height 23
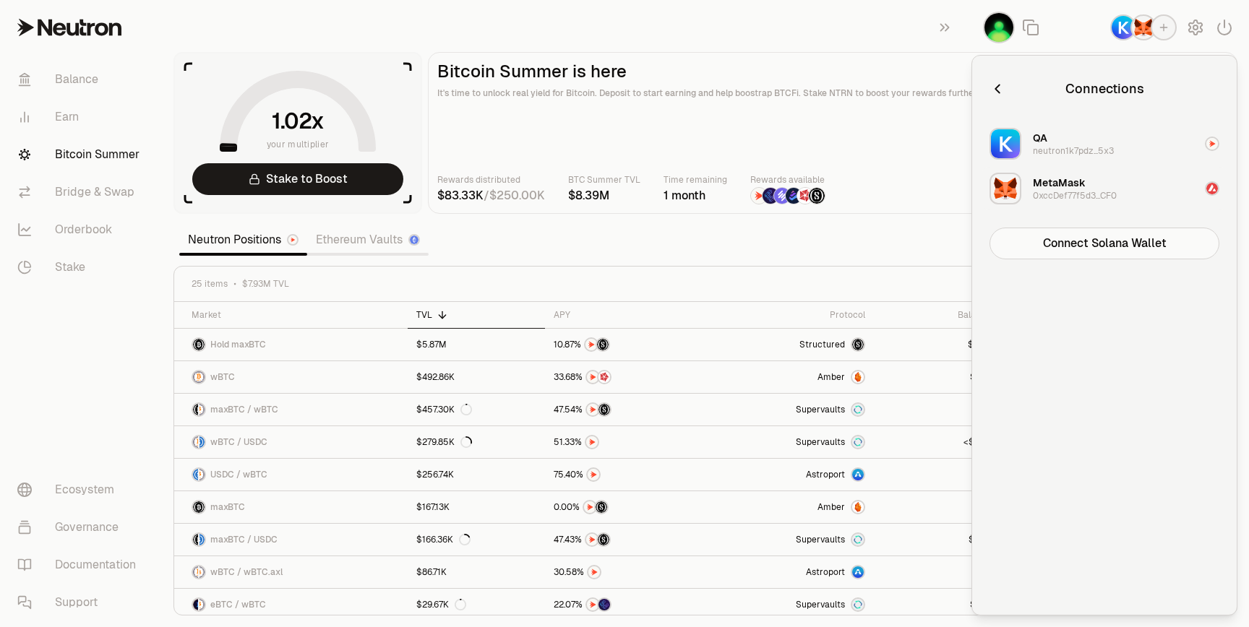
click at [1097, 201] on div "0xccDef77f5d3...CF0" at bounding box center [1075, 196] width 84 height 12
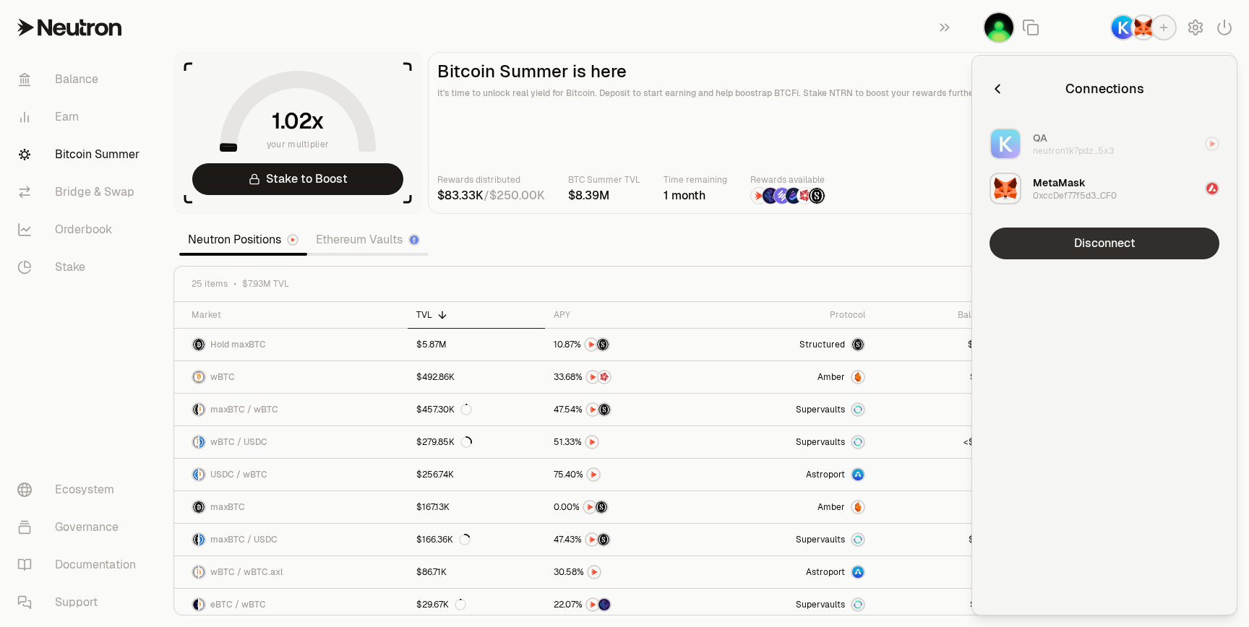
click at [1091, 251] on button "Disconnect" at bounding box center [1104, 244] width 230 height 32
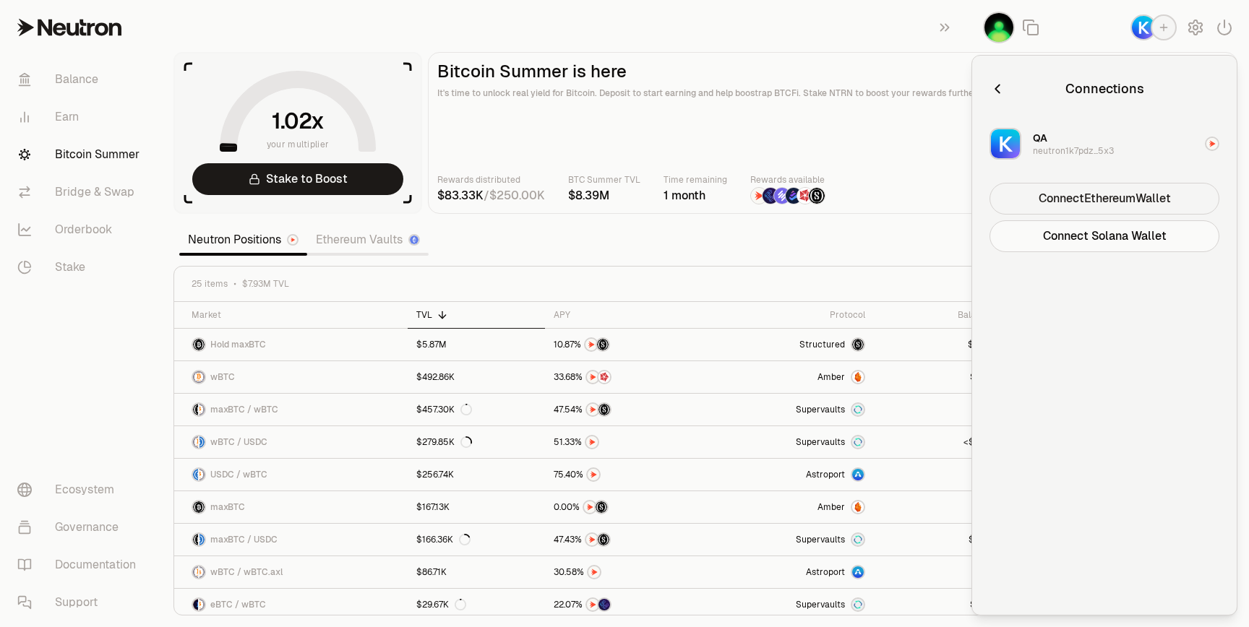
click at [1107, 200] on button "Connect Ethereum Wallet" at bounding box center [1104, 199] width 230 height 32
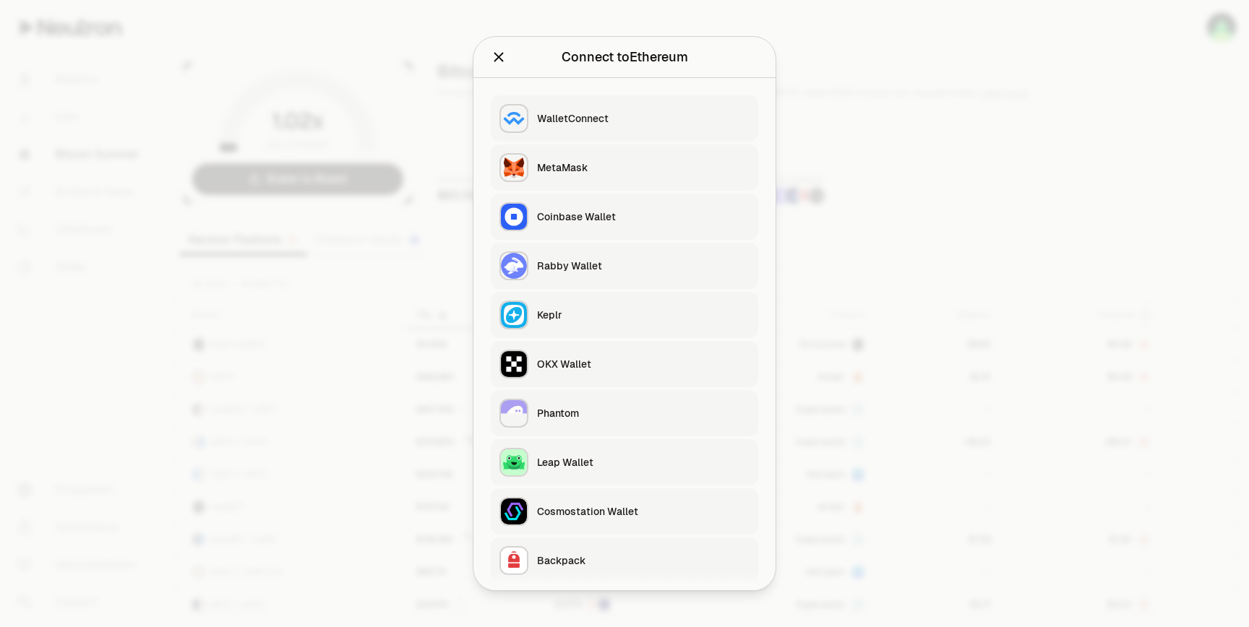
click at [802, 30] on div at bounding box center [624, 313] width 1249 height 627
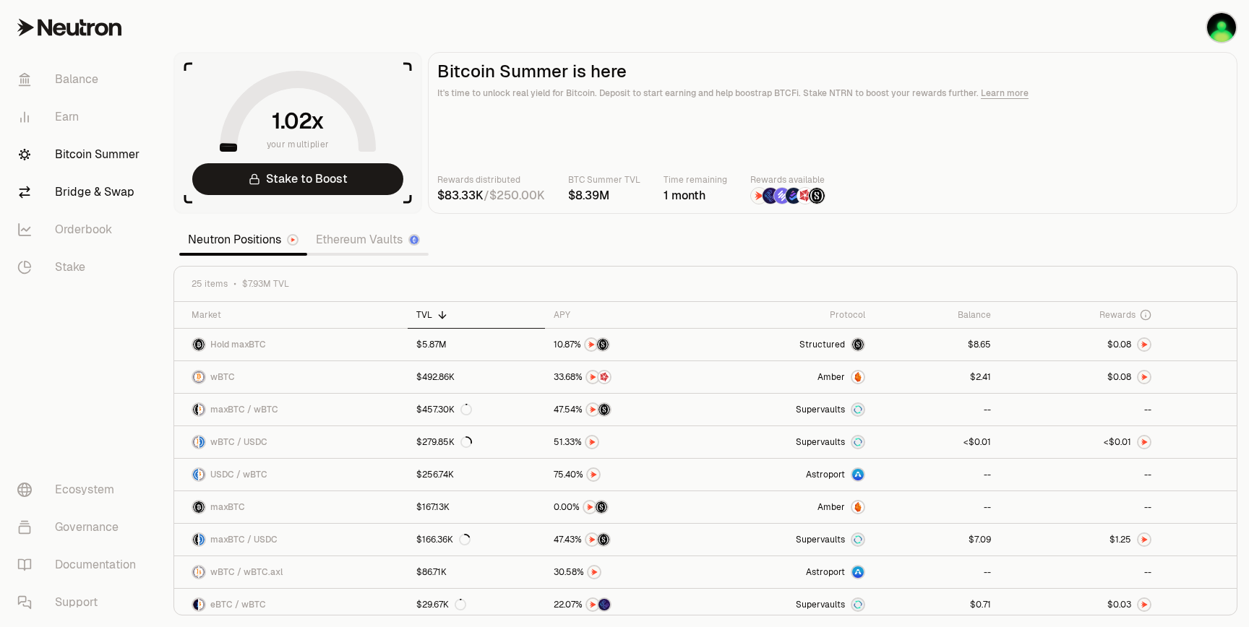
click at [71, 183] on link "Bridge & Swap" at bounding box center [81, 192] width 150 height 38
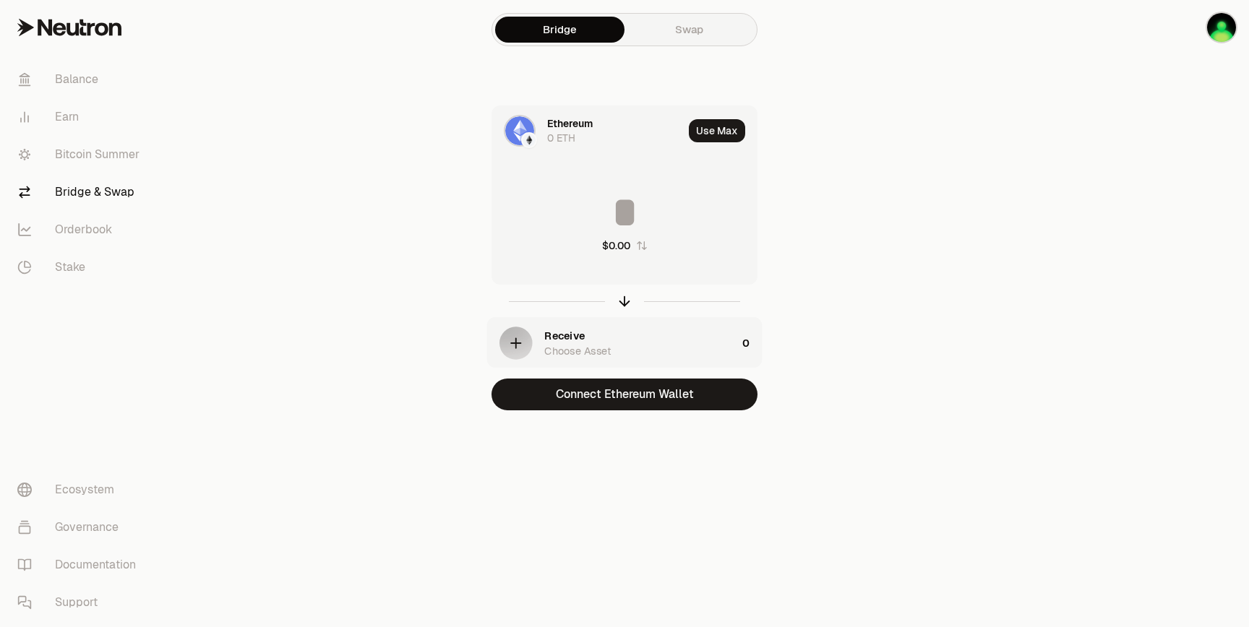
click at [561, 140] on div "0 ETH" at bounding box center [561, 138] width 28 height 14
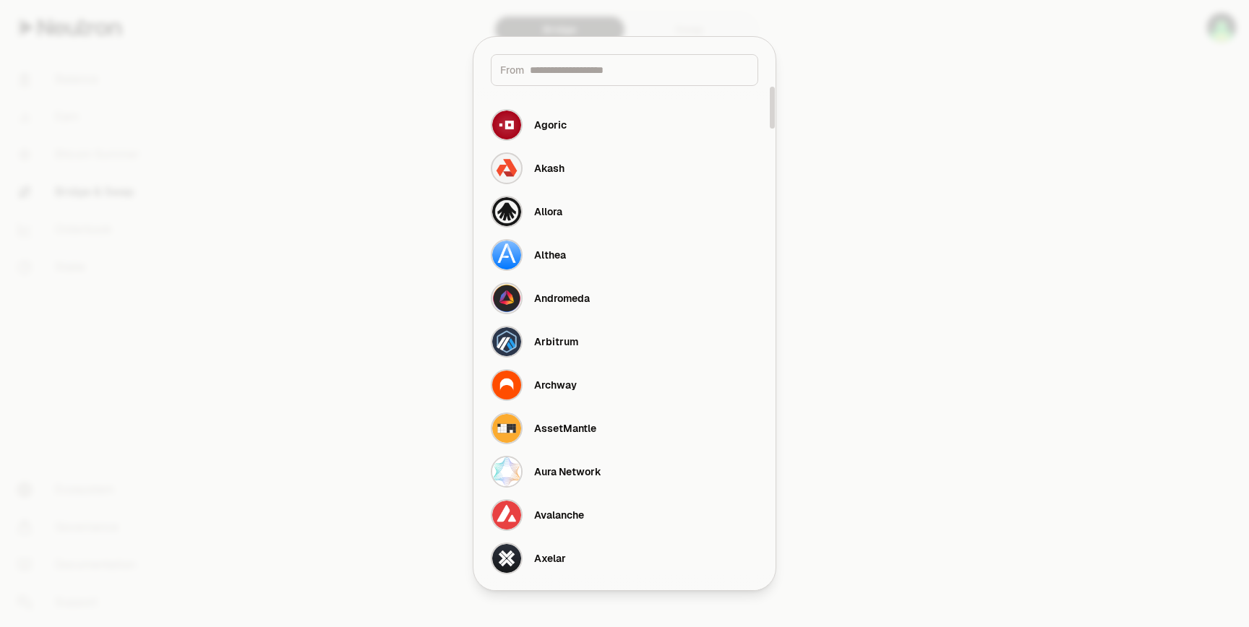
click at [559, 77] on input at bounding box center [639, 70] width 219 height 14
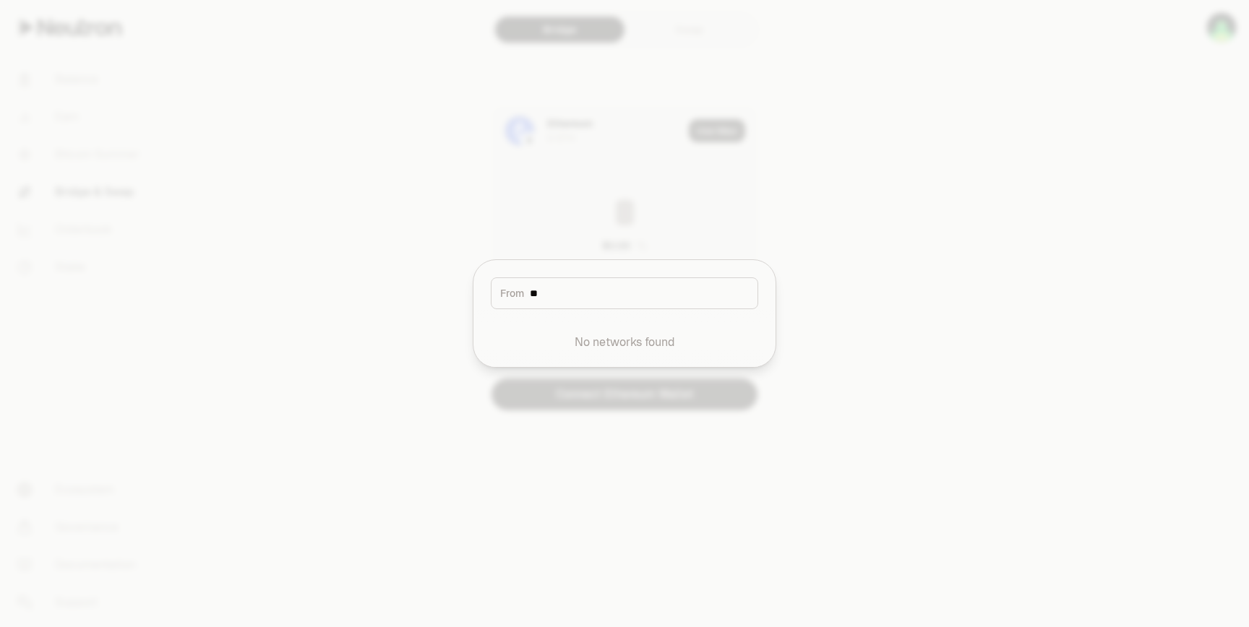
type input "*"
type input "****"
click at [566, 339] on div "Neutron" at bounding box center [553, 338] width 38 height 14
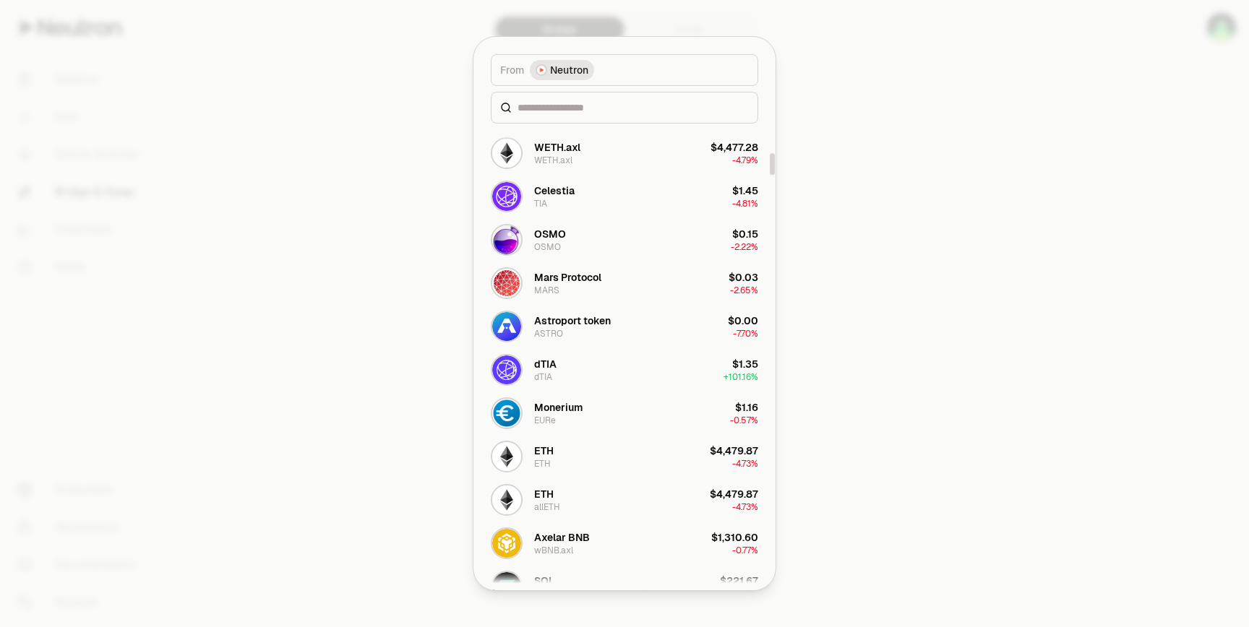
scroll to position [626, 0]
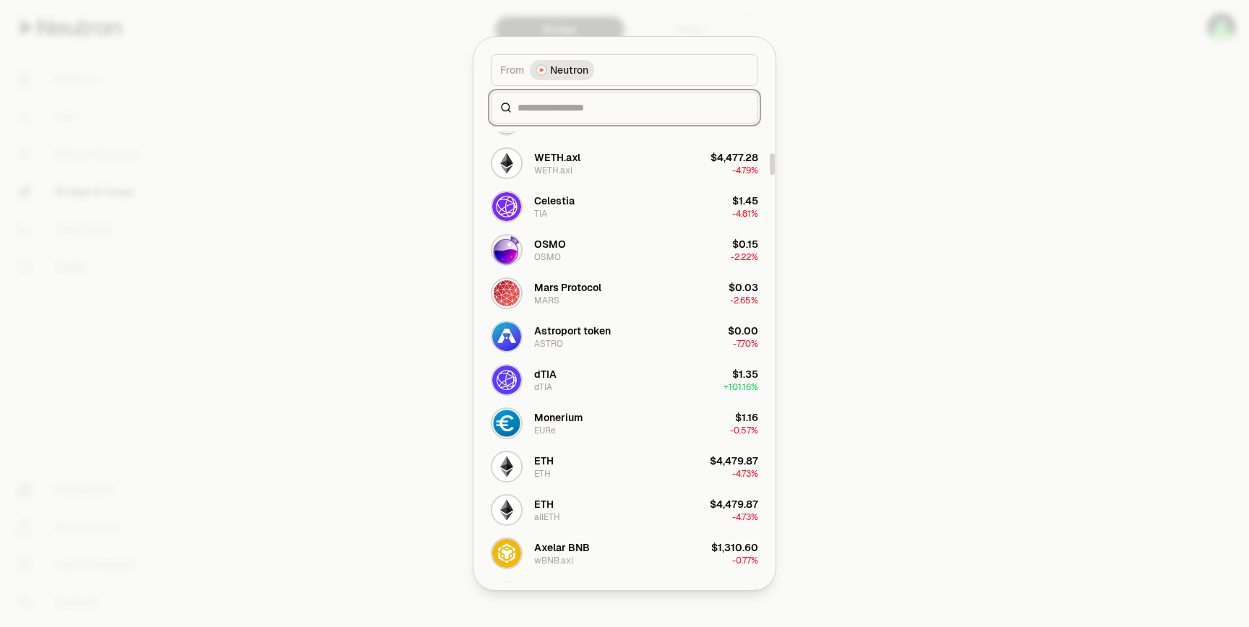
click at [559, 103] on input at bounding box center [632, 107] width 231 height 14
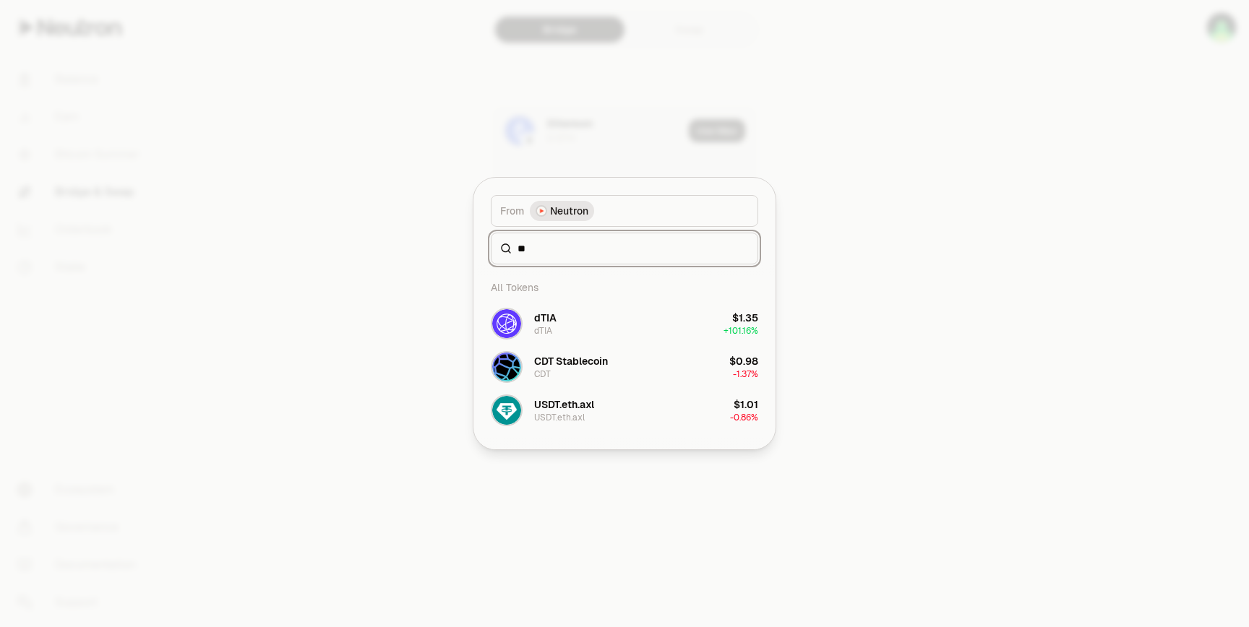
scroll to position [0, 0]
drag, startPoint x: 576, startPoint y: 244, endPoint x: 496, endPoint y: 243, distance: 79.5
click at [494, 244] on div "**" at bounding box center [624, 249] width 267 height 32
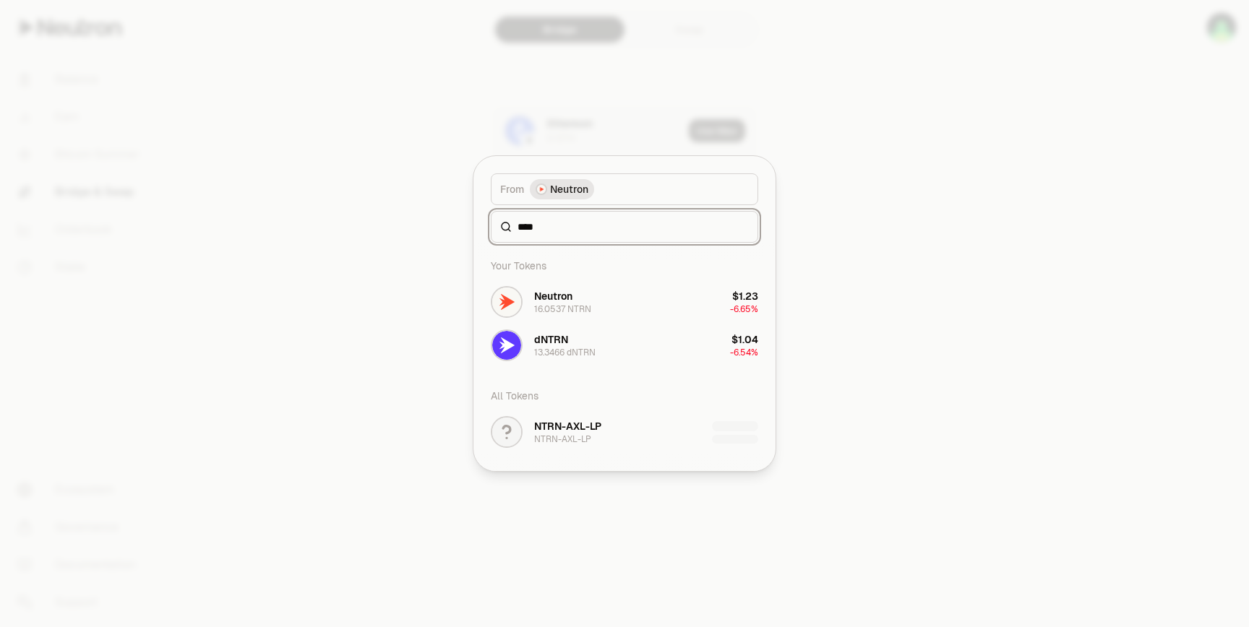
type input "****"
click at [457, 194] on div at bounding box center [624, 313] width 1249 height 627
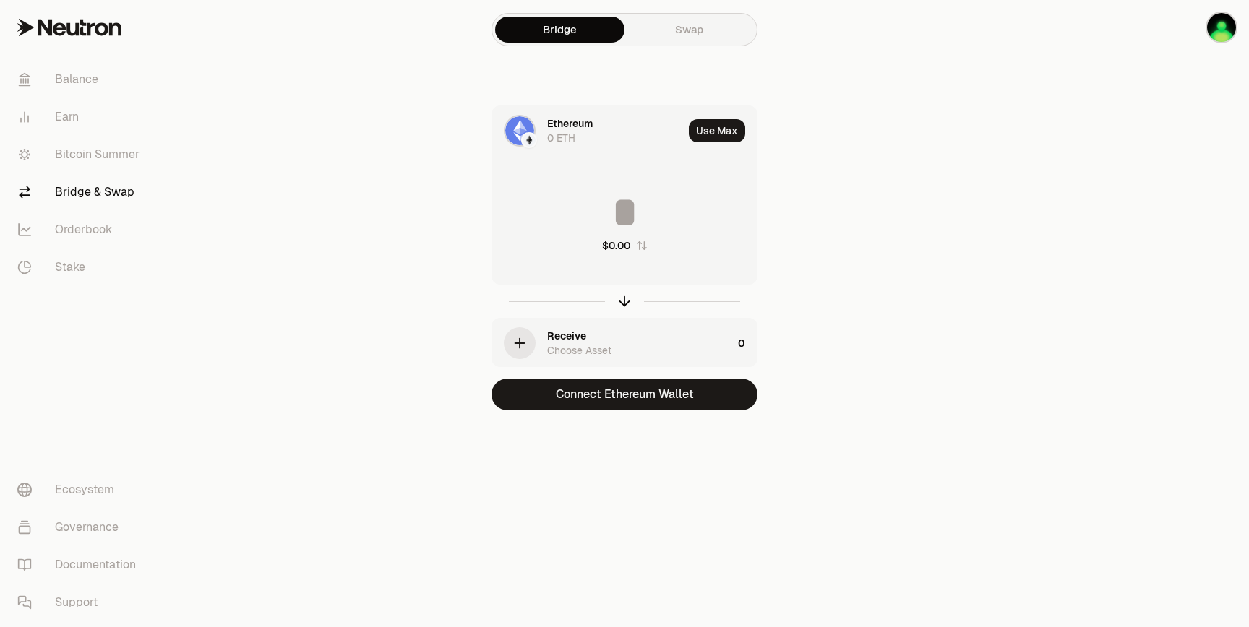
click at [602, 131] on div "Ethereum 0 ETH" at bounding box center [615, 130] width 136 height 29
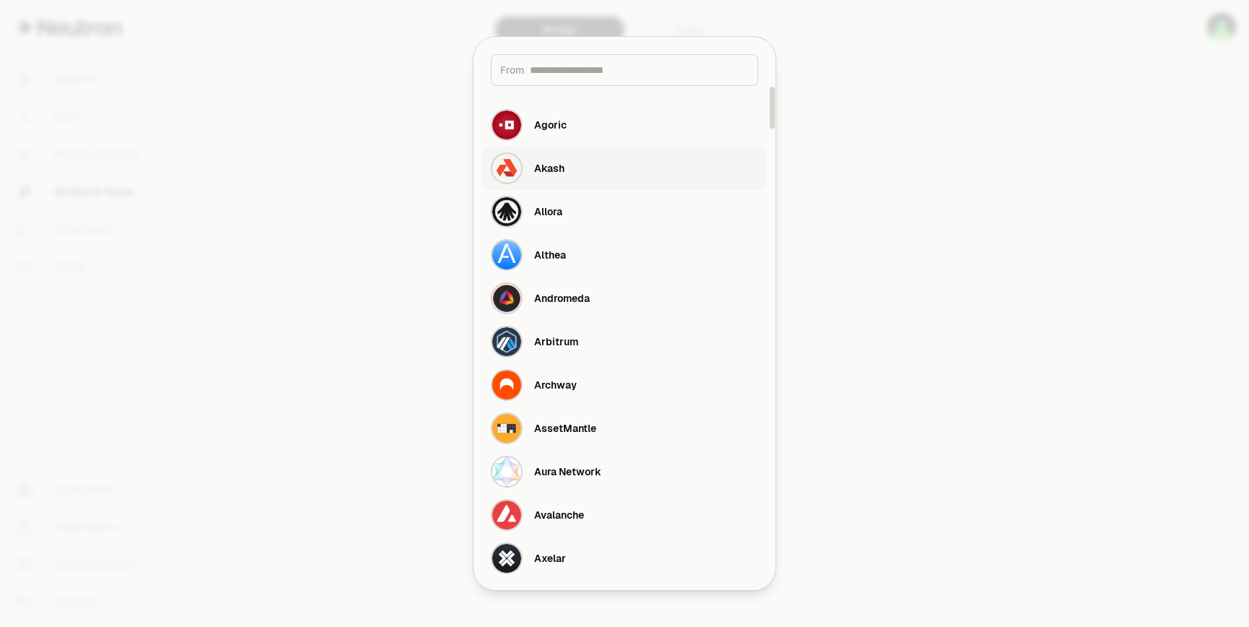
click at [574, 170] on button "Akash" at bounding box center [624, 168] width 285 height 43
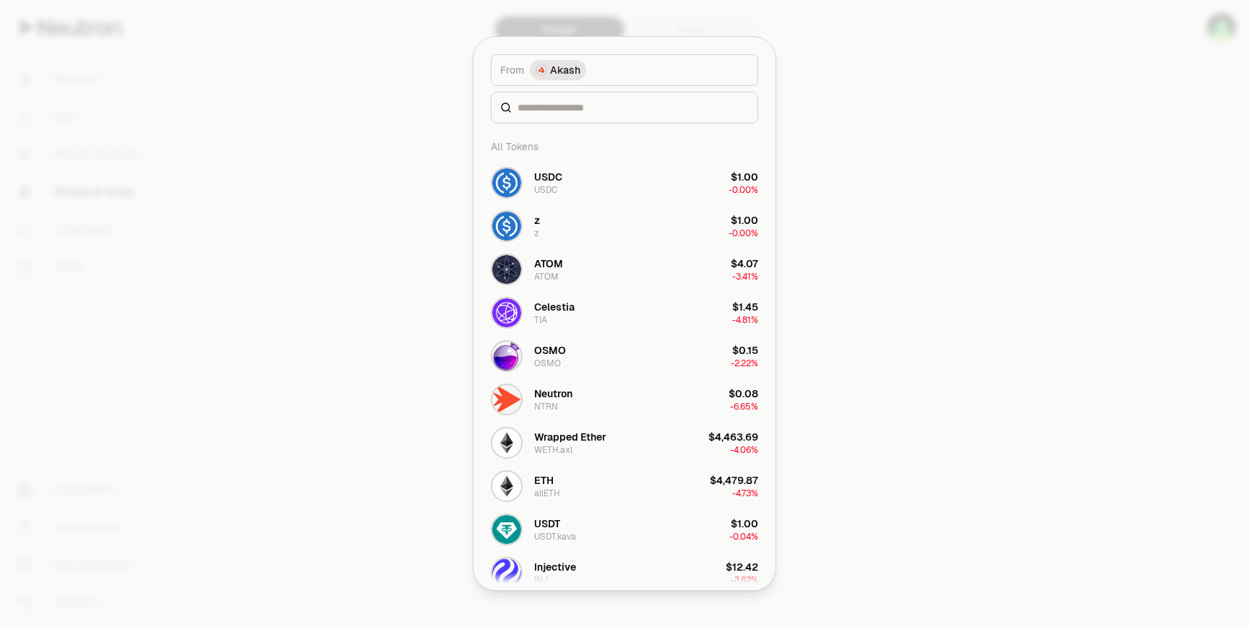
click at [353, 184] on div at bounding box center [624, 313] width 1249 height 627
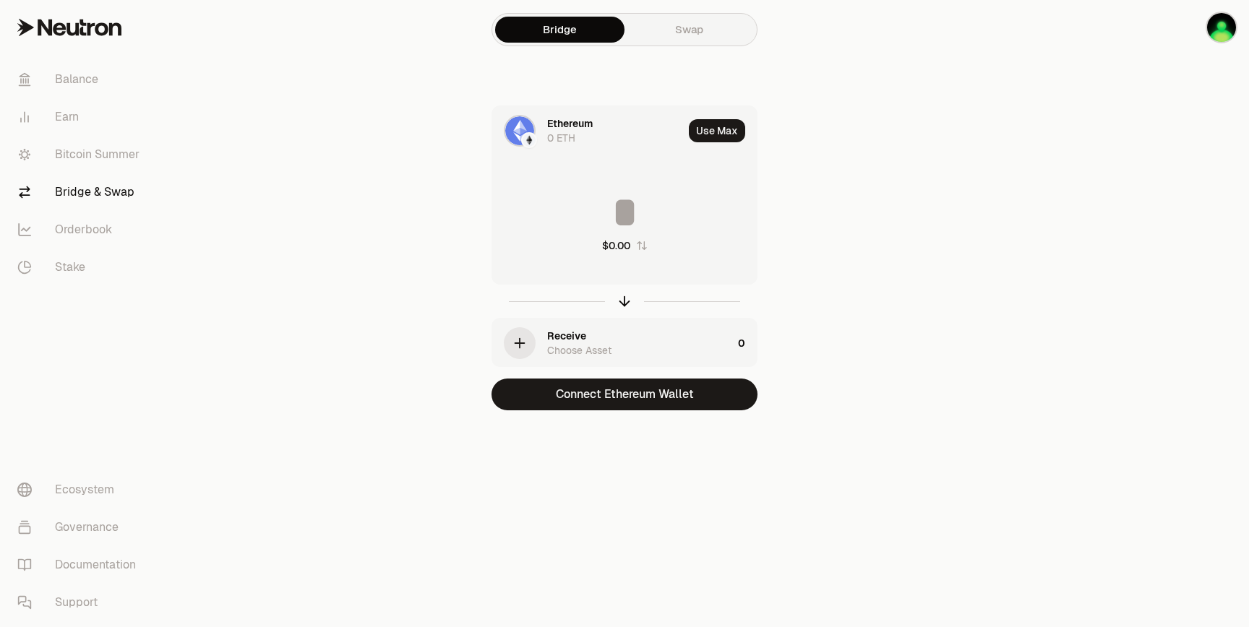
click at [694, 25] on link "Swap" at bounding box center [688, 30] width 129 height 26
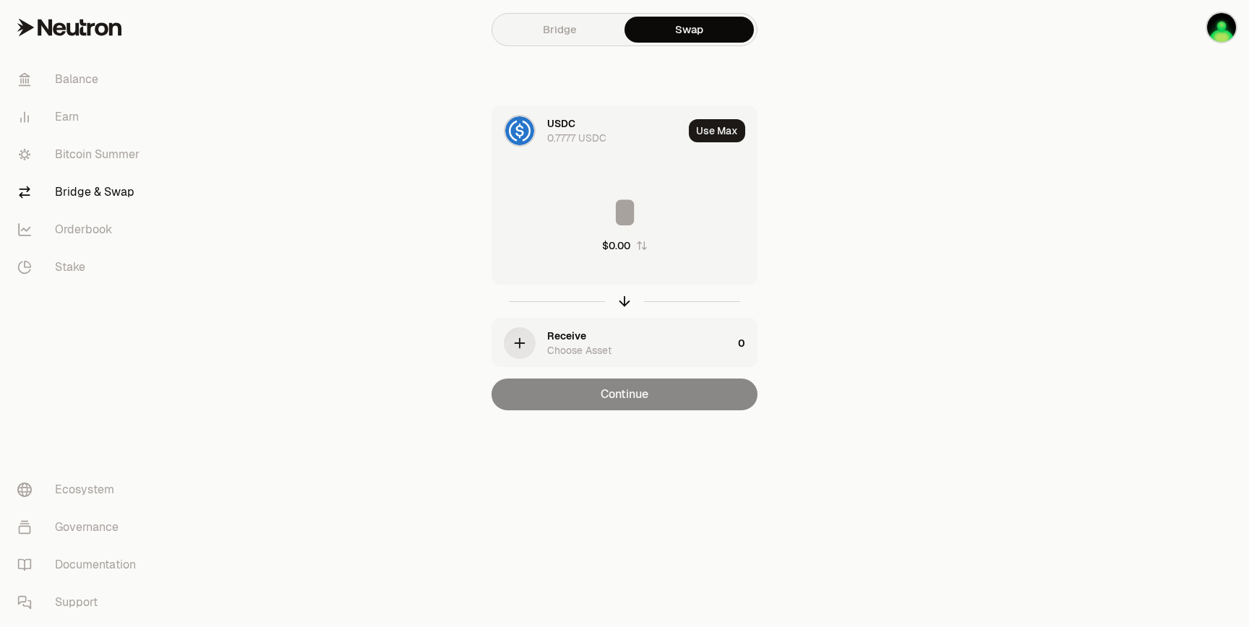
click at [630, 132] on div "USDC 0.7777 USDC" at bounding box center [615, 130] width 136 height 29
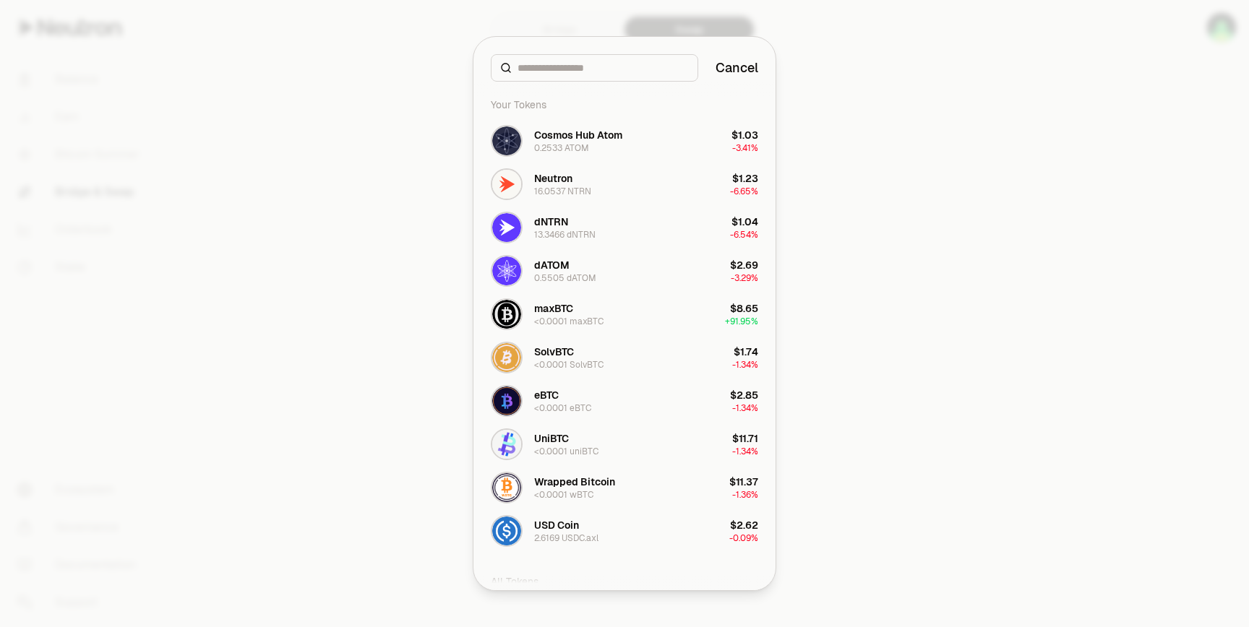
click at [681, 10] on div at bounding box center [624, 313] width 1249 height 627
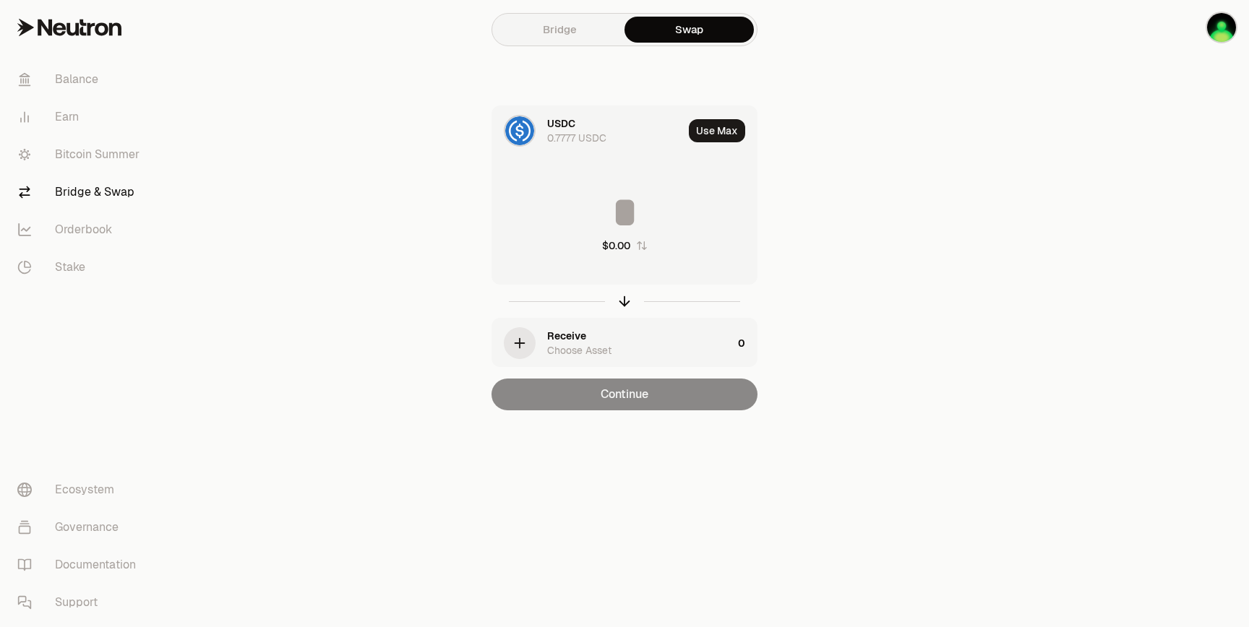
click at [579, 17] on link "Bridge" at bounding box center [559, 30] width 129 height 26
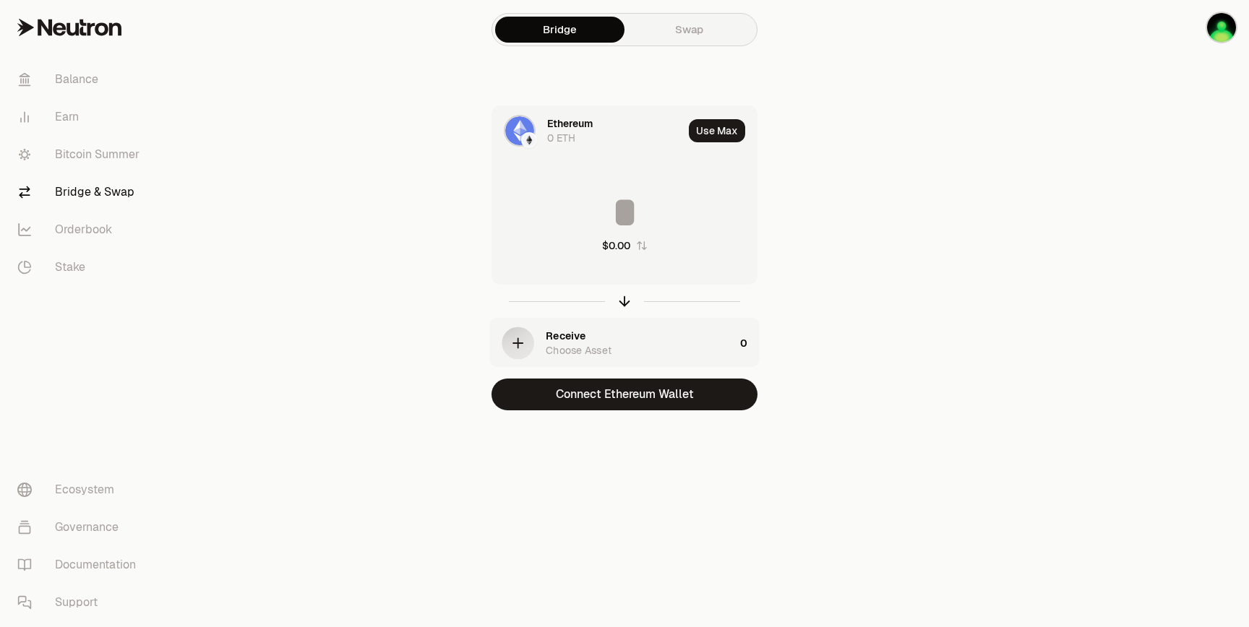
click at [612, 126] on div "Ethereum 0 ETH" at bounding box center [615, 130] width 136 height 29
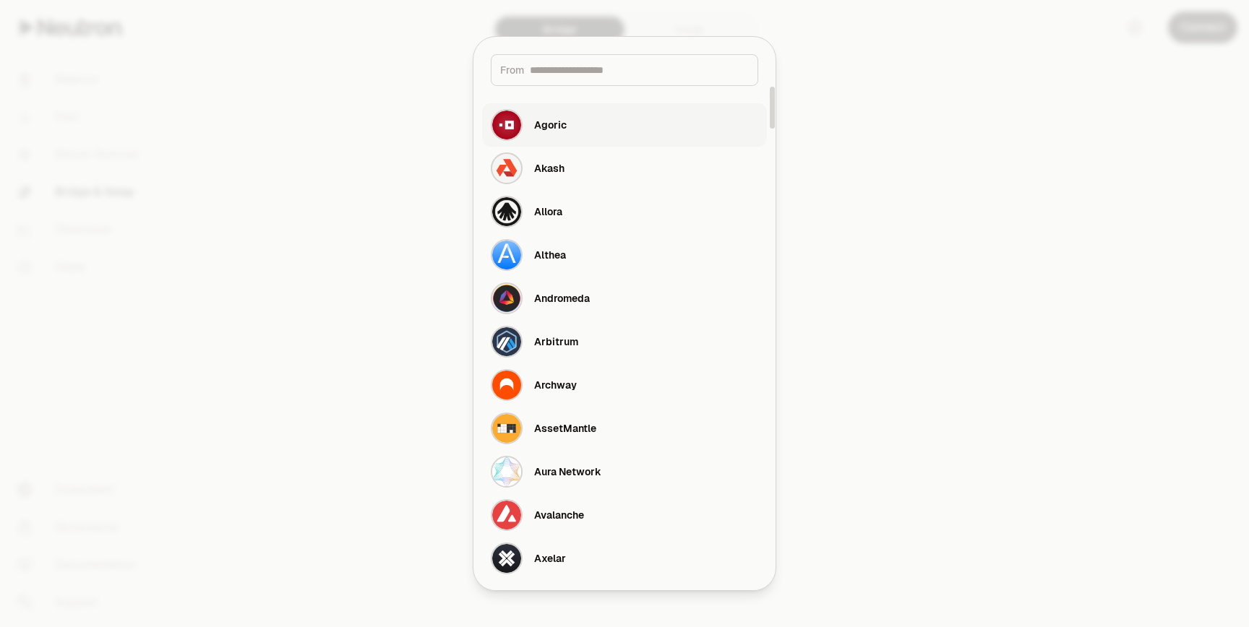
click at [612, 129] on button "Agoric" at bounding box center [624, 124] width 285 height 43
